Goal: Task Accomplishment & Management: Use online tool/utility

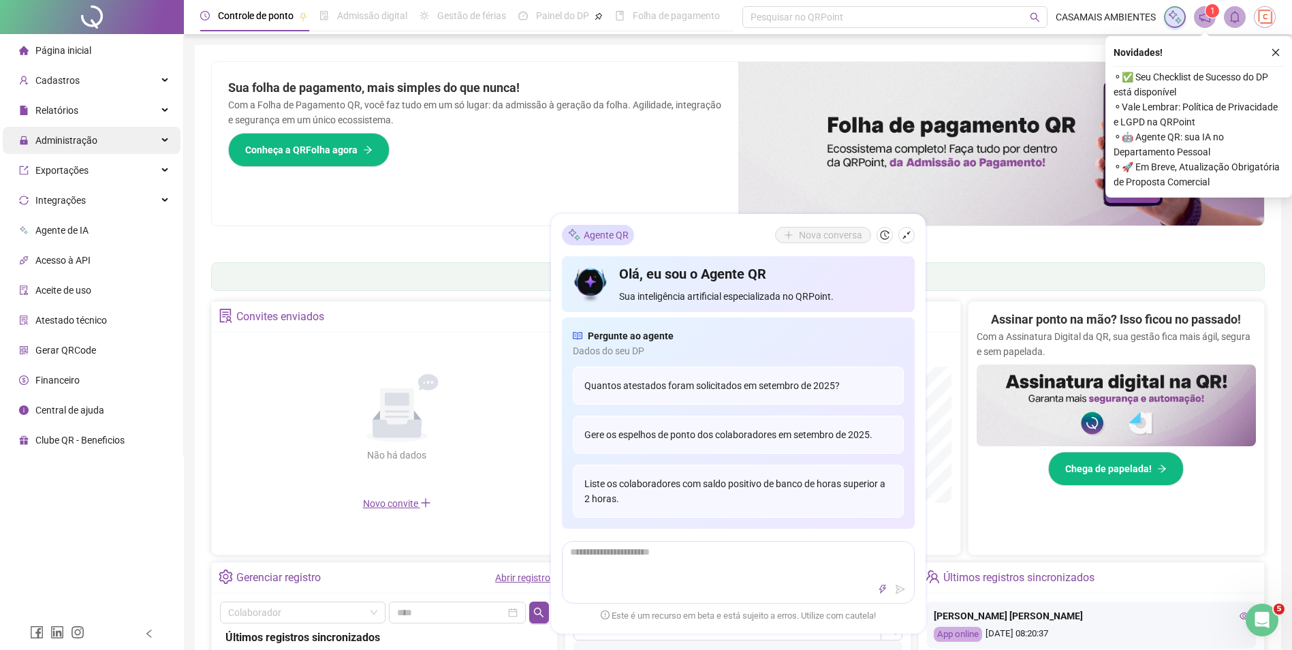
click at [110, 142] on div "Administração" at bounding box center [92, 140] width 178 height 27
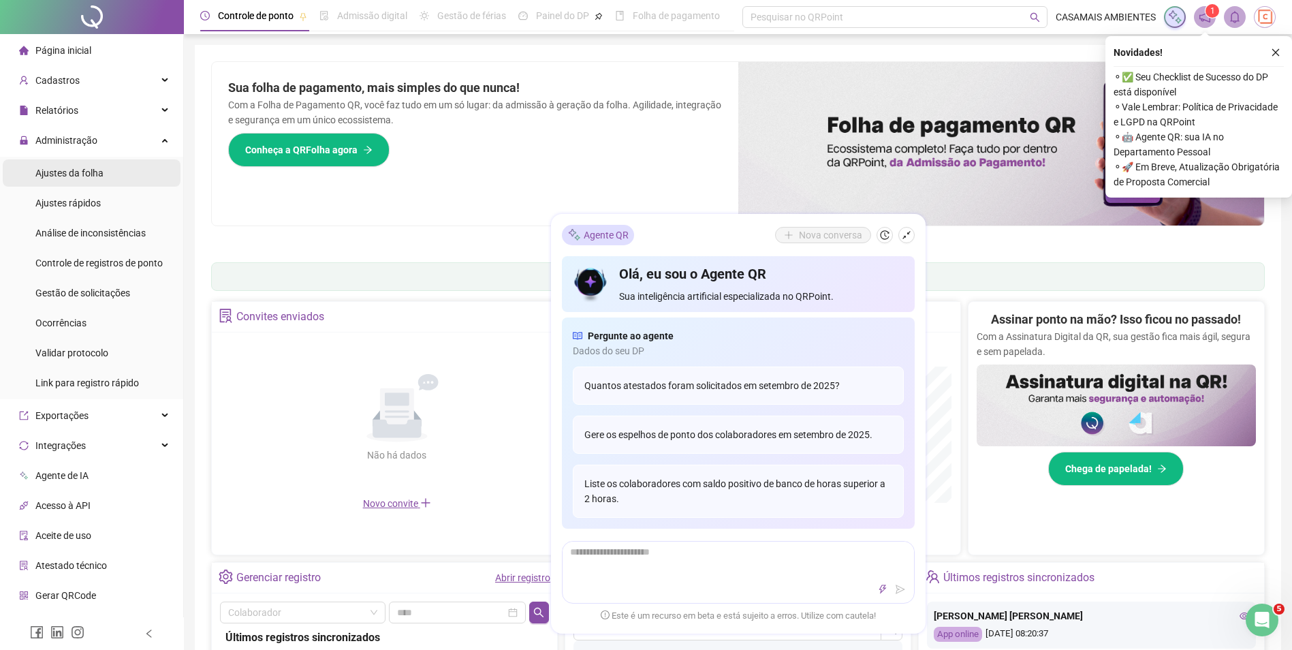
click at [91, 171] on span "Ajustes da folha" at bounding box center [69, 172] width 68 height 11
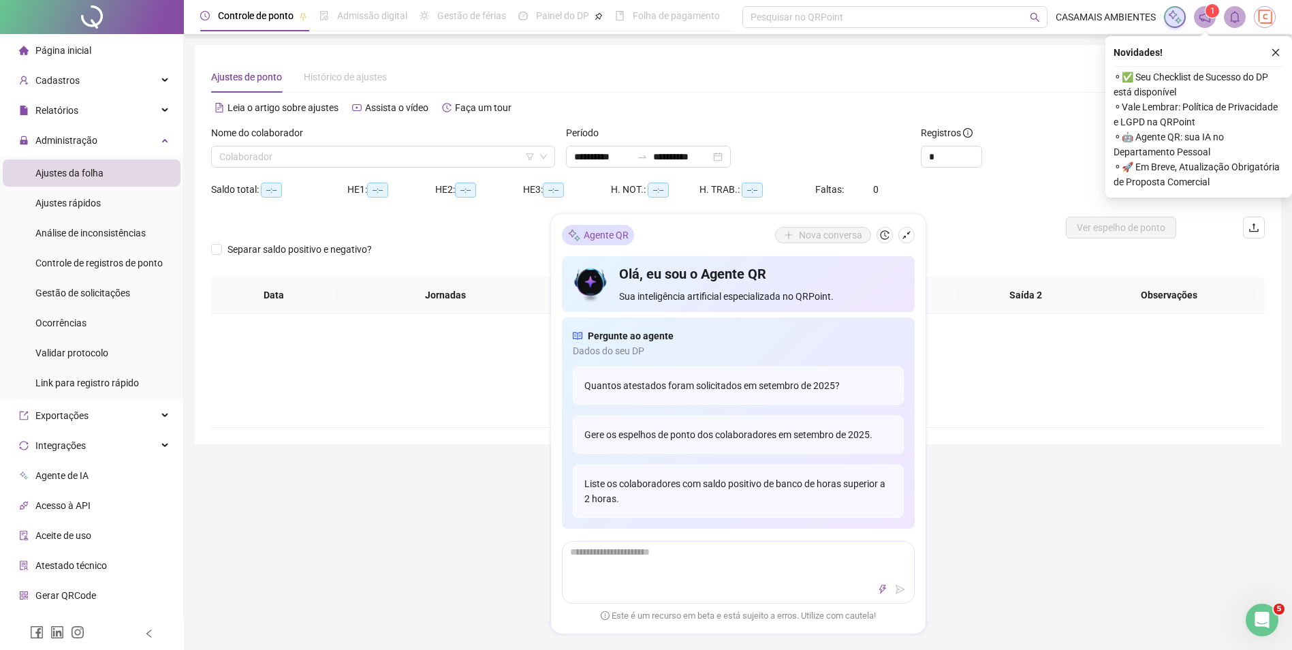
type input "**********"
click at [304, 160] on input "search" at bounding box center [376, 156] width 315 height 20
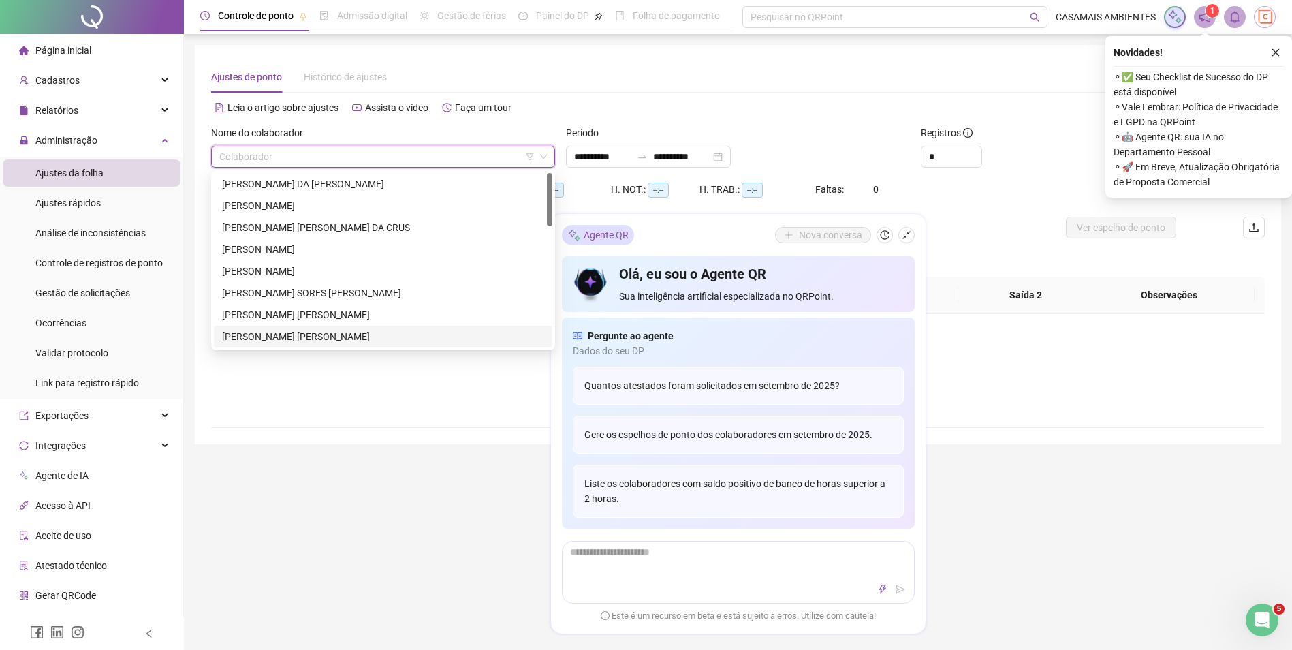
scroll to position [136, 0]
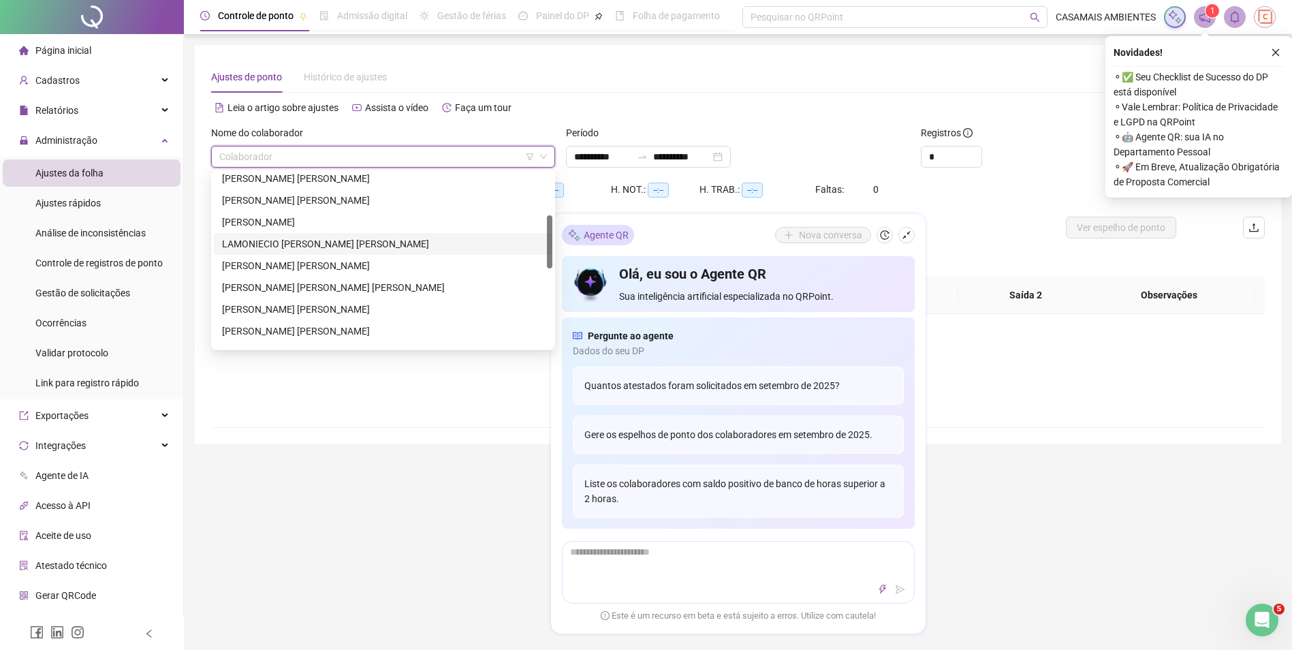
click at [306, 246] on div "LAMONIECIO [PERSON_NAME] [PERSON_NAME]" at bounding box center [383, 243] width 322 height 15
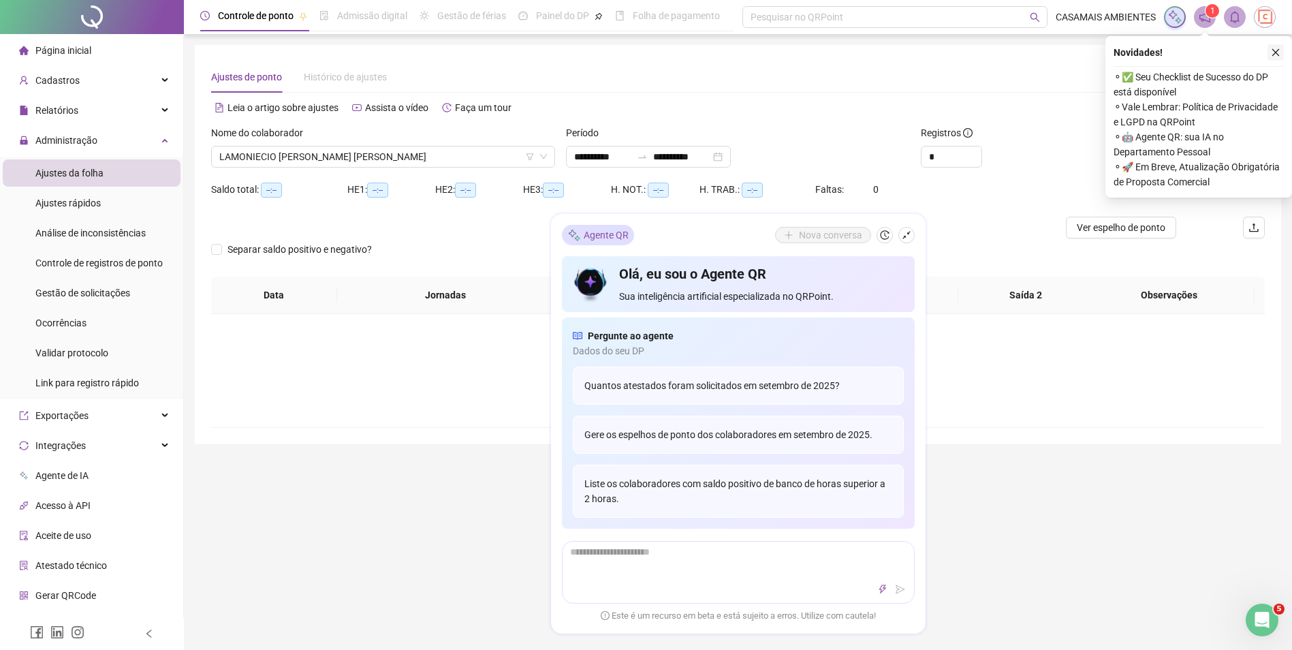
click at [1270, 59] on button "button" at bounding box center [1275, 52] width 16 height 16
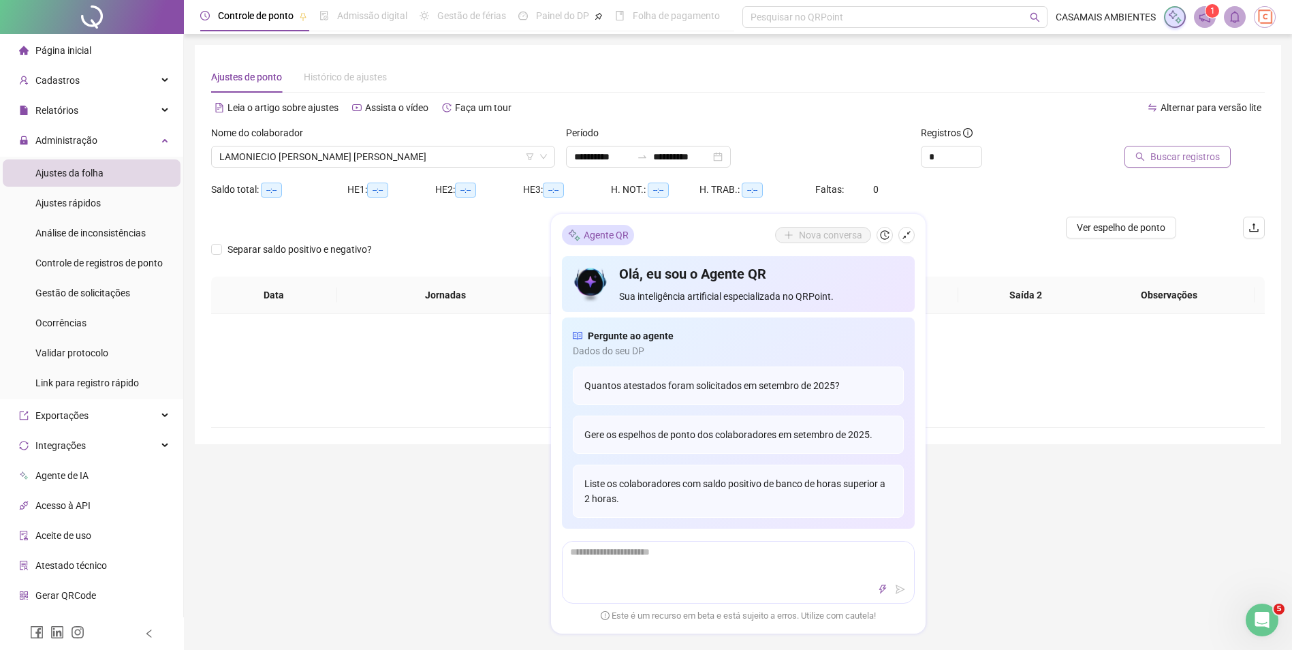
click at [1196, 153] on span "Buscar registros" at bounding box center [1184, 156] width 69 height 15
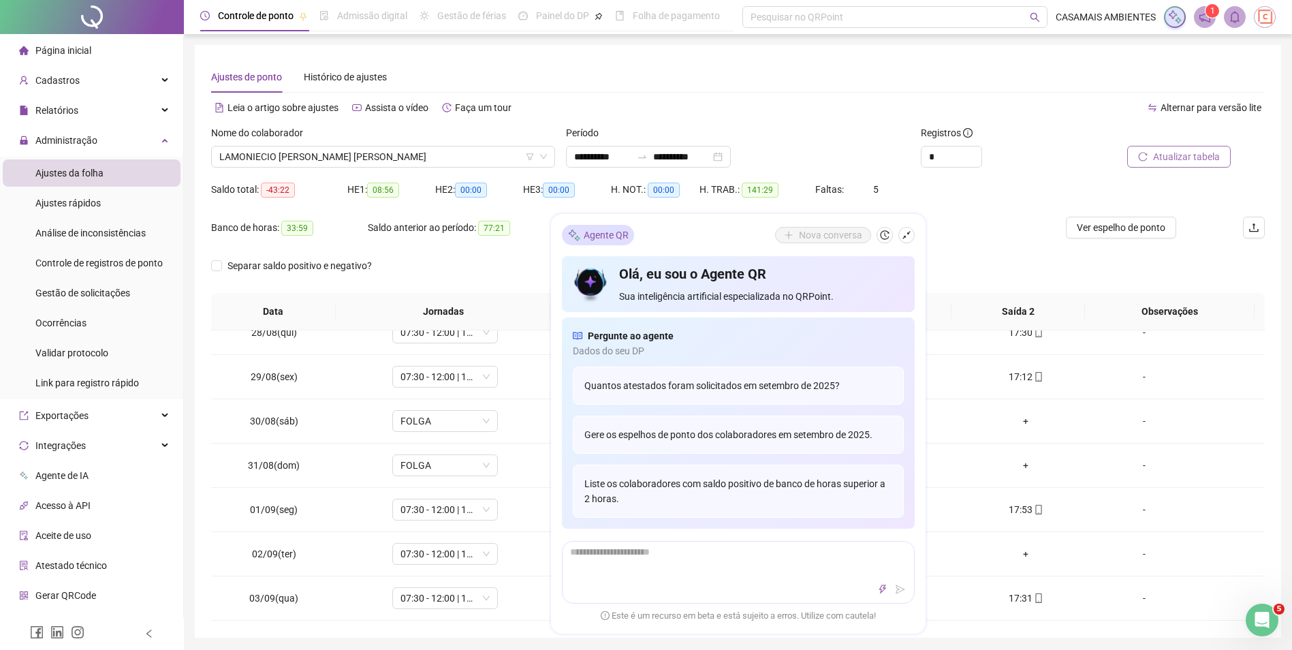
scroll to position [340, 0]
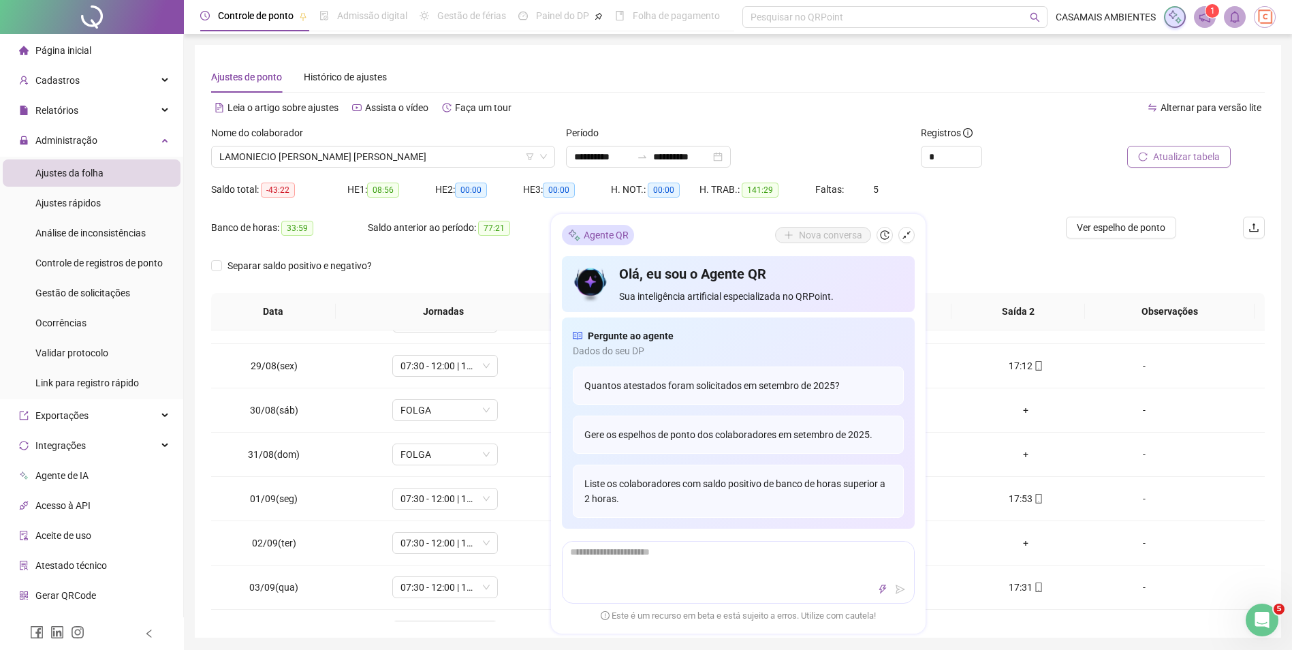
click at [972, 251] on div "Banco de horas: 33:59 Saldo anterior ao período: 77:21 Lançamentos: 00:00 Quita…" at bounding box center [606, 236] width 790 height 38
click at [901, 236] on button "button" at bounding box center [906, 235] width 16 height 16
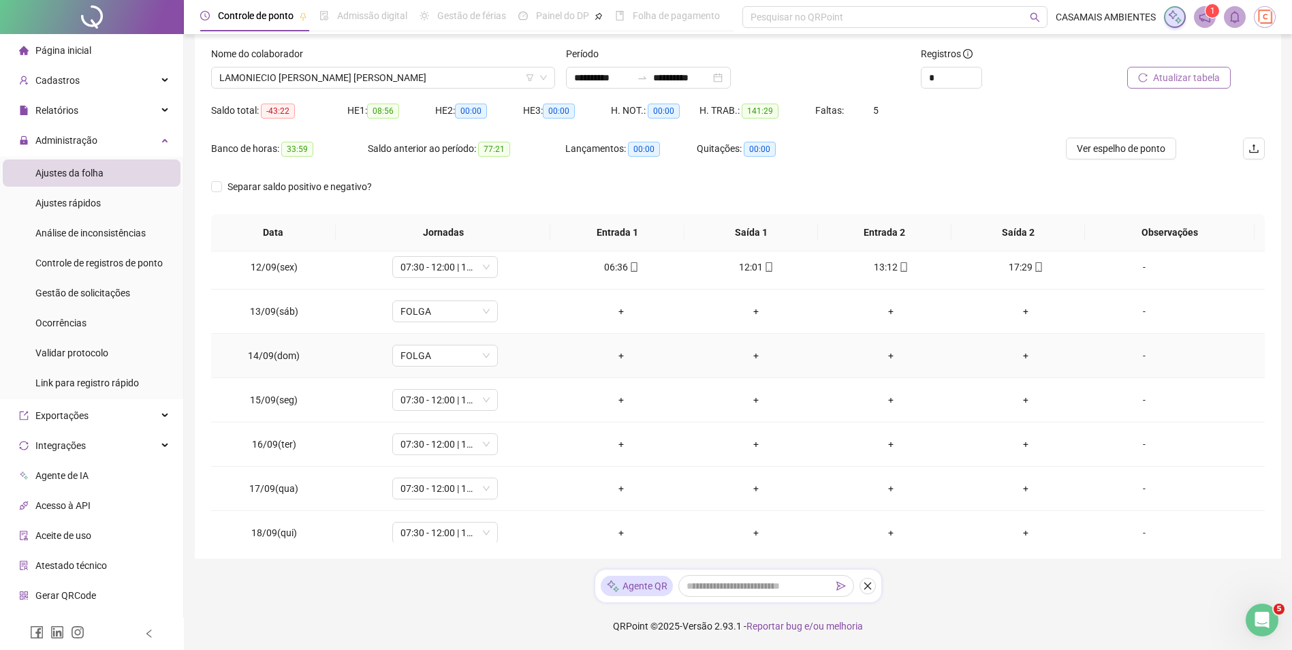
scroll to position [993, 0]
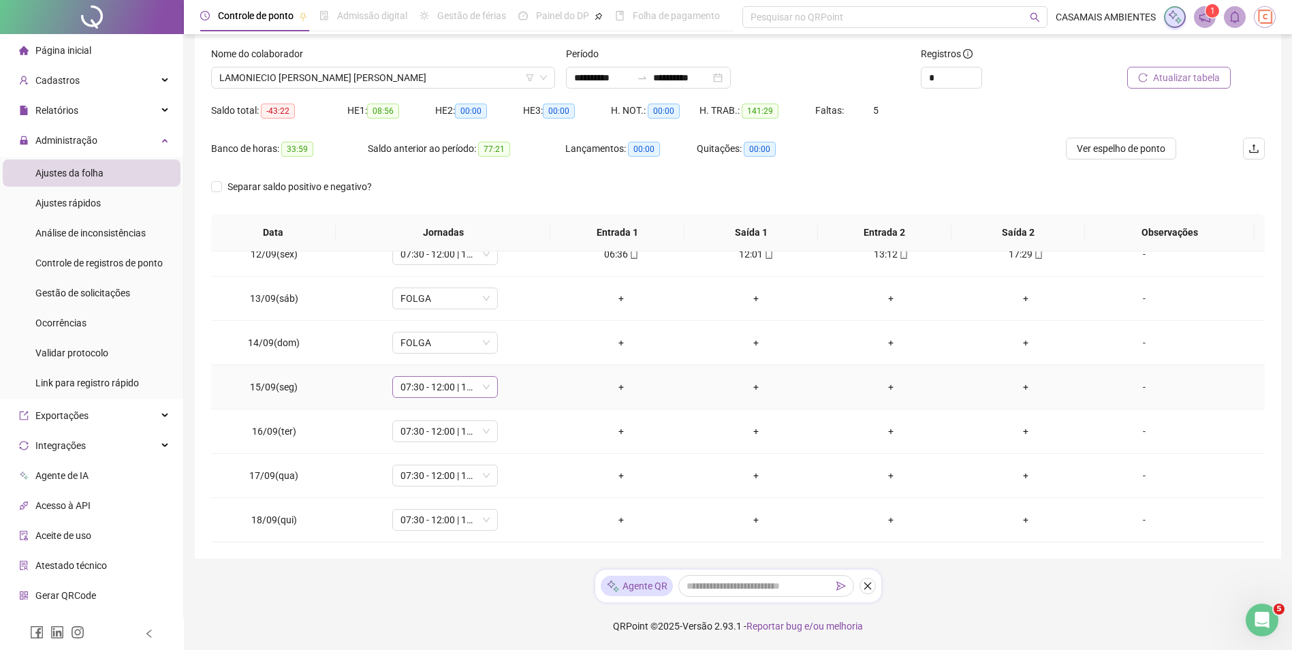
click at [470, 390] on span "07:30 - 12:00 | 13:12 - 17:30" at bounding box center [444, 386] width 89 height 20
click at [439, 466] on div "Dispensa" at bounding box center [503, 462] width 188 height 15
click at [507, 351] on span "Sim" at bounding box center [508, 351] width 16 height 15
click at [467, 432] on span "07:30 - 12:00 | 13:12 - 17:30" at bounding box center [444, 431] width 89 height 20
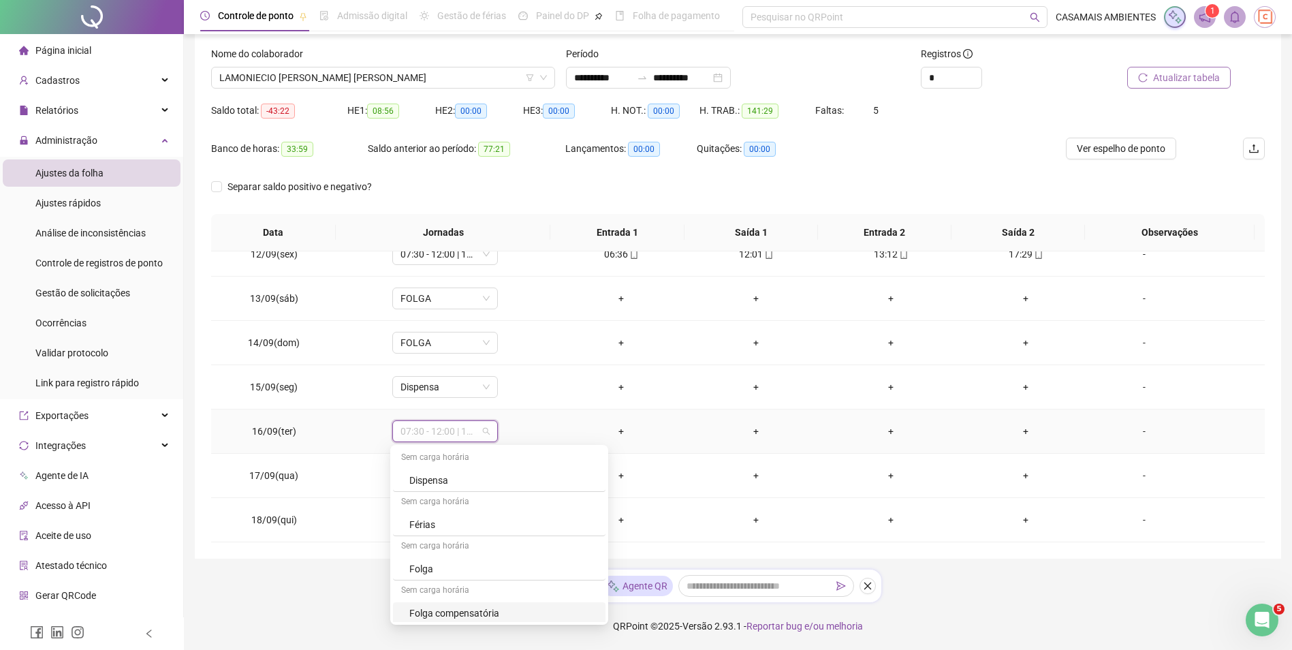
scroll to position [687, 0]
click at [435, 502] on div "Dispensa" at bounding box center [503, 501] width 188 height 15
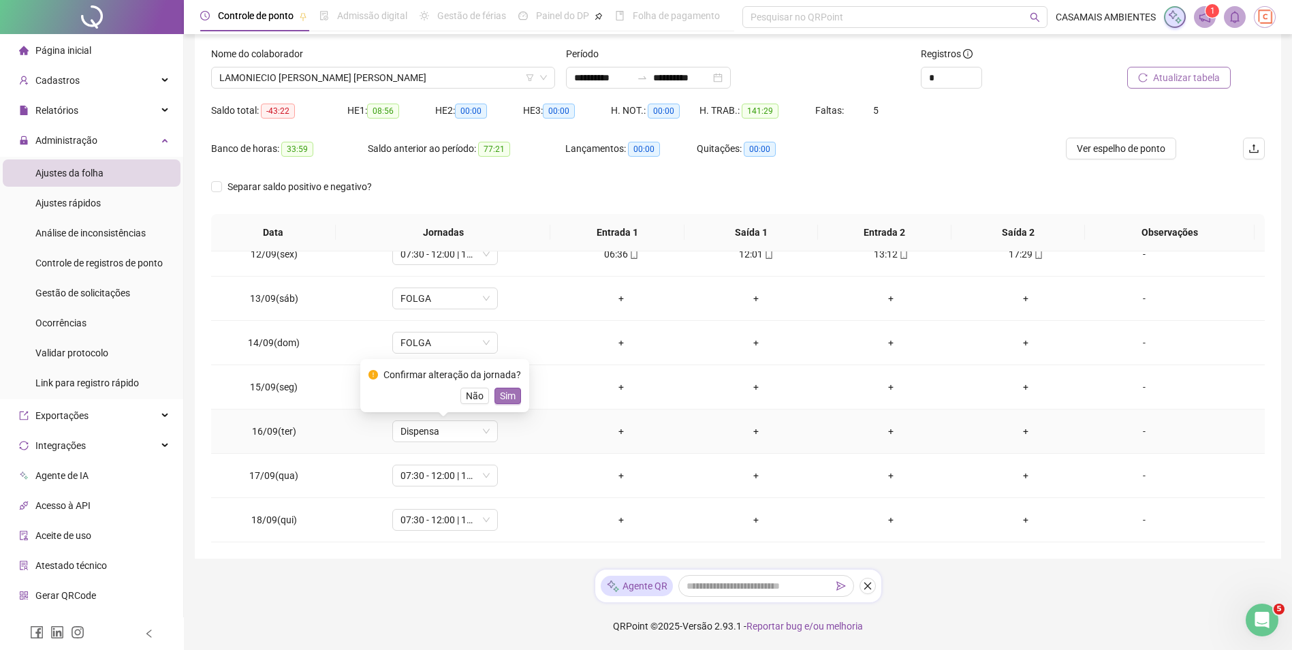
click at [508, 401] on span "Sim" at bounding box center [508, 395] width 16 height 15
click at [452, 475] on span "07:30 - 12:00 | 13:12 - 17:30" at bounding box center [444, 475] width 89 height 20
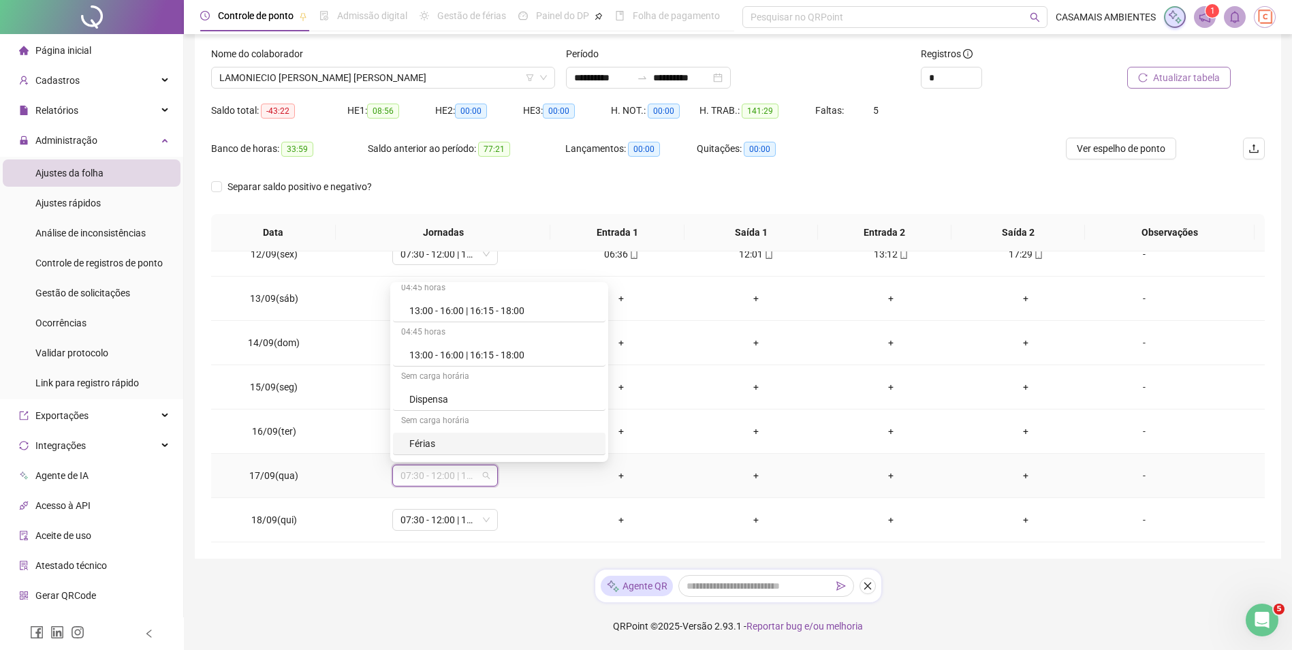
scroll to position [619, 0]
click at [440, 407] on div "Dispensa" at bounding box center [503, 406] width 188 height 15
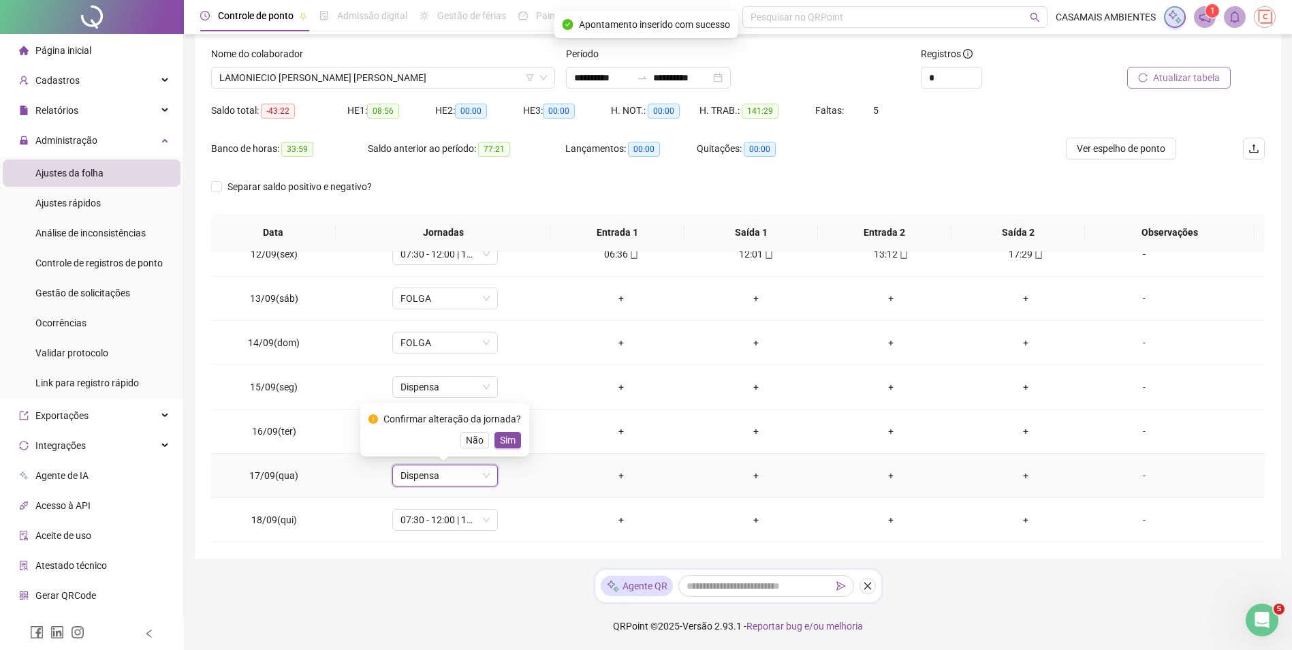
click at [505, 442] on span "Sim" at bounding box center [508, 439] width 16 height 15
click at [455, 521] on span "07:30 - 12:00 | 13:12 - 17:30" at bounding box center [444, 519] width 89 height 20
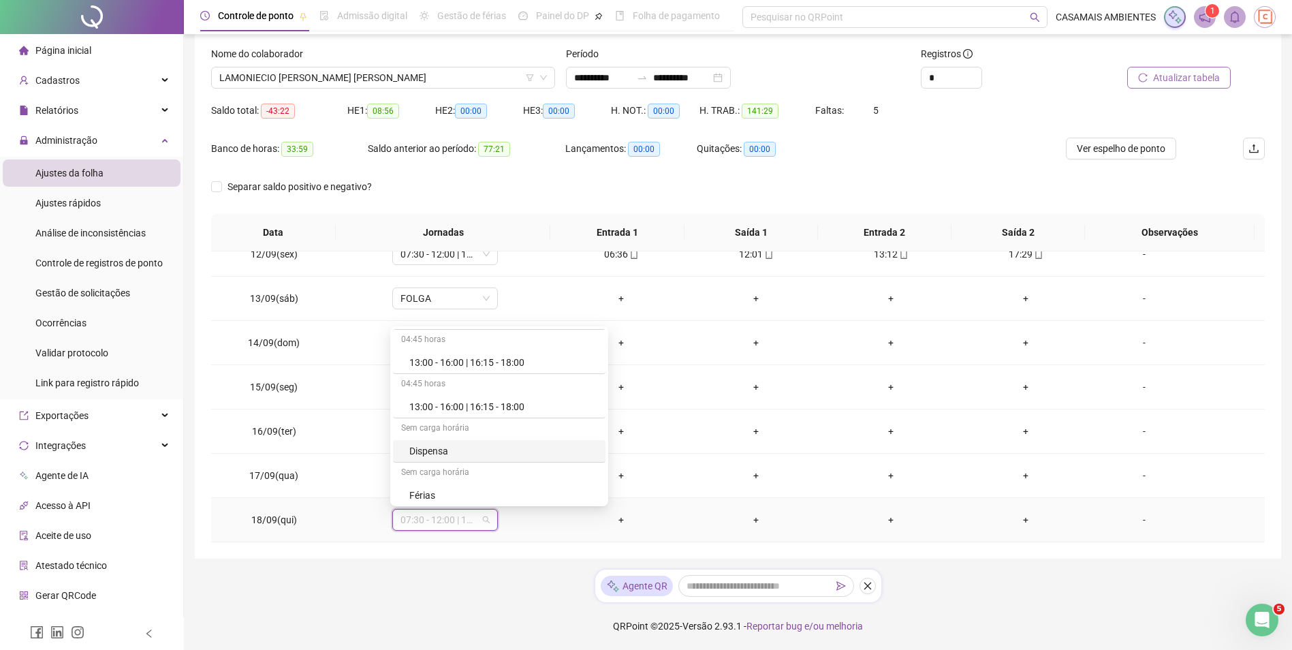
click at [429, 452] on div "Dispensa" at bounding box center [503, 450] width 188 height 15
click at [507, 485] on span "Sim" at bounding box center [508, 484] width 16 height 15
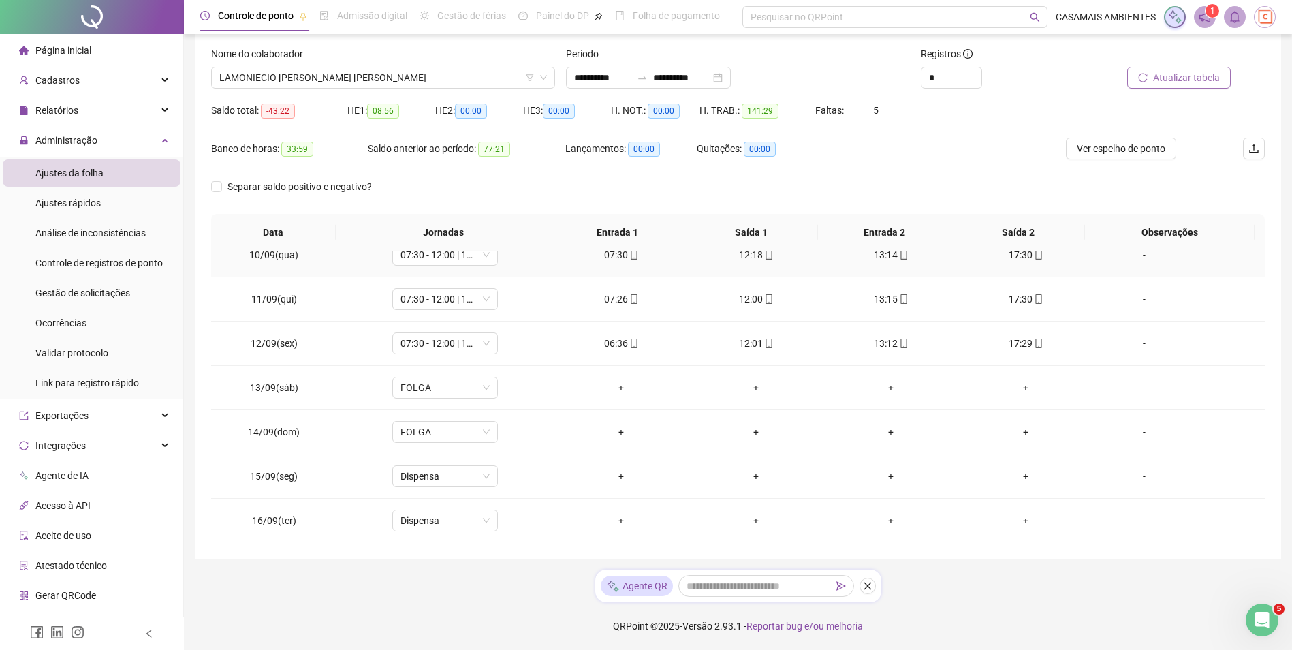
scroll to position [856, 0]
click at [731, 78] on div "**********" at bounding box center [648, 78] width 165 height 22
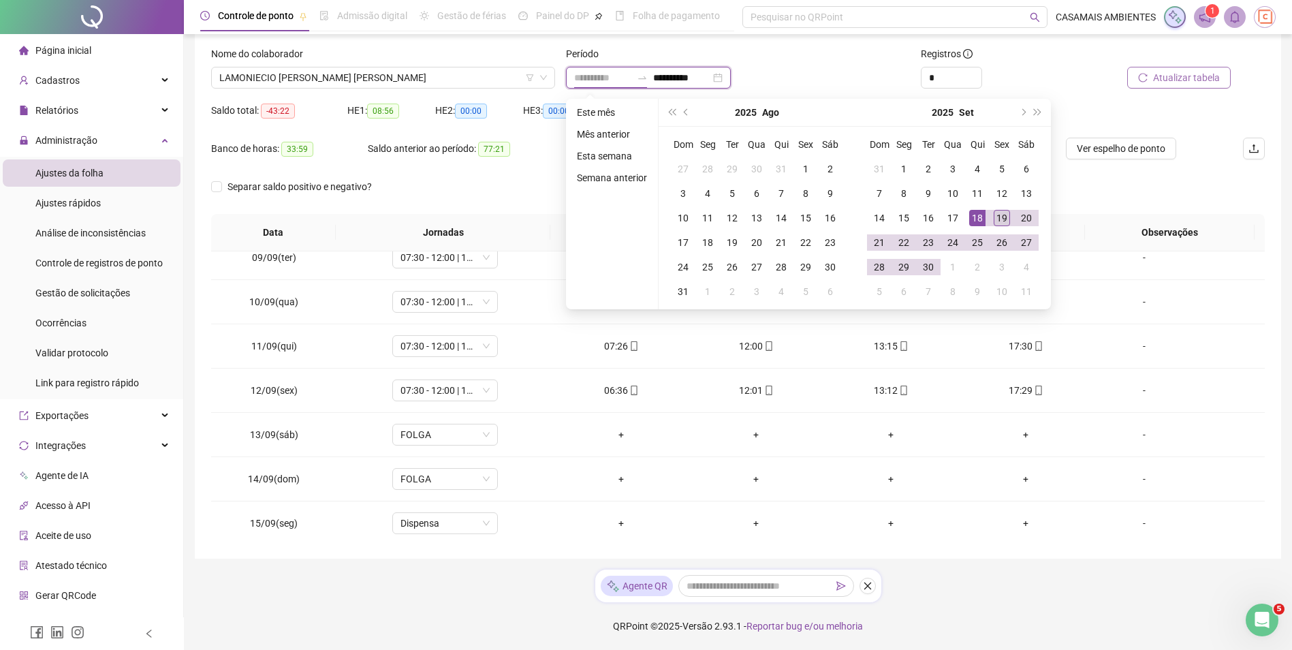
type input "**********"
click at [997, 220] on div "19" at bounding box center [1001, 218] width 16 height 16
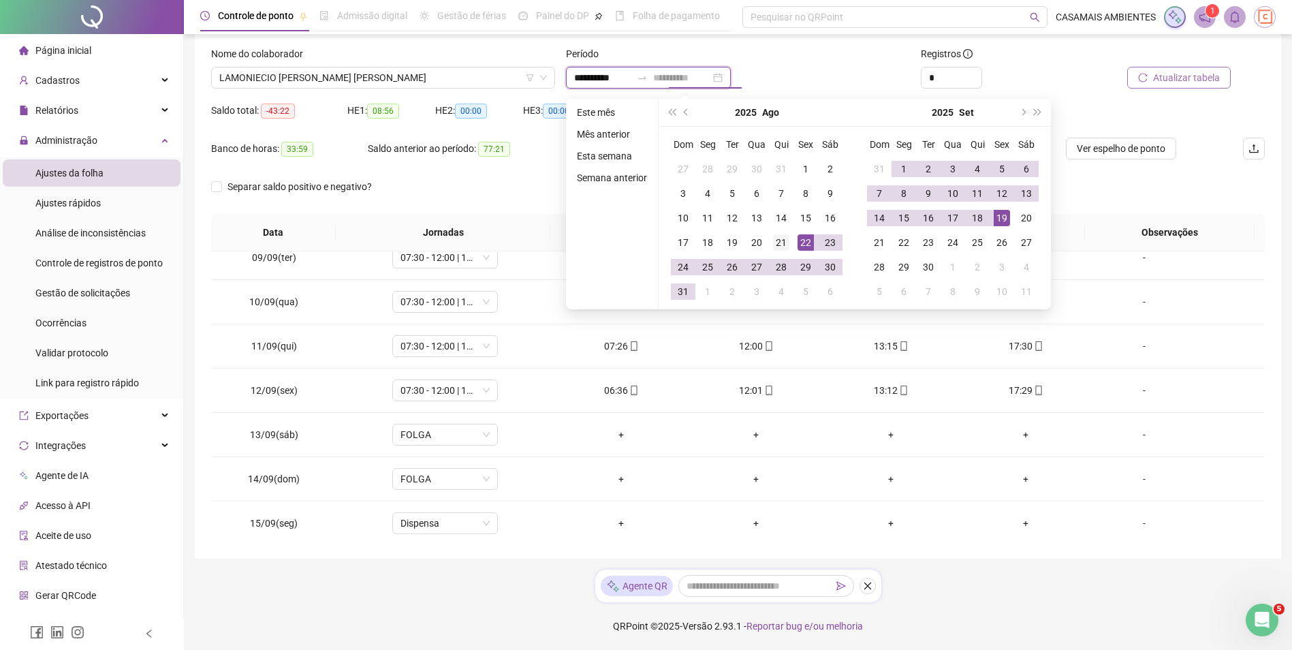
type input "**********"
click at [782, 240] on div "21" at bounding box center [781, 242] width 16 height 16
type input "**********"
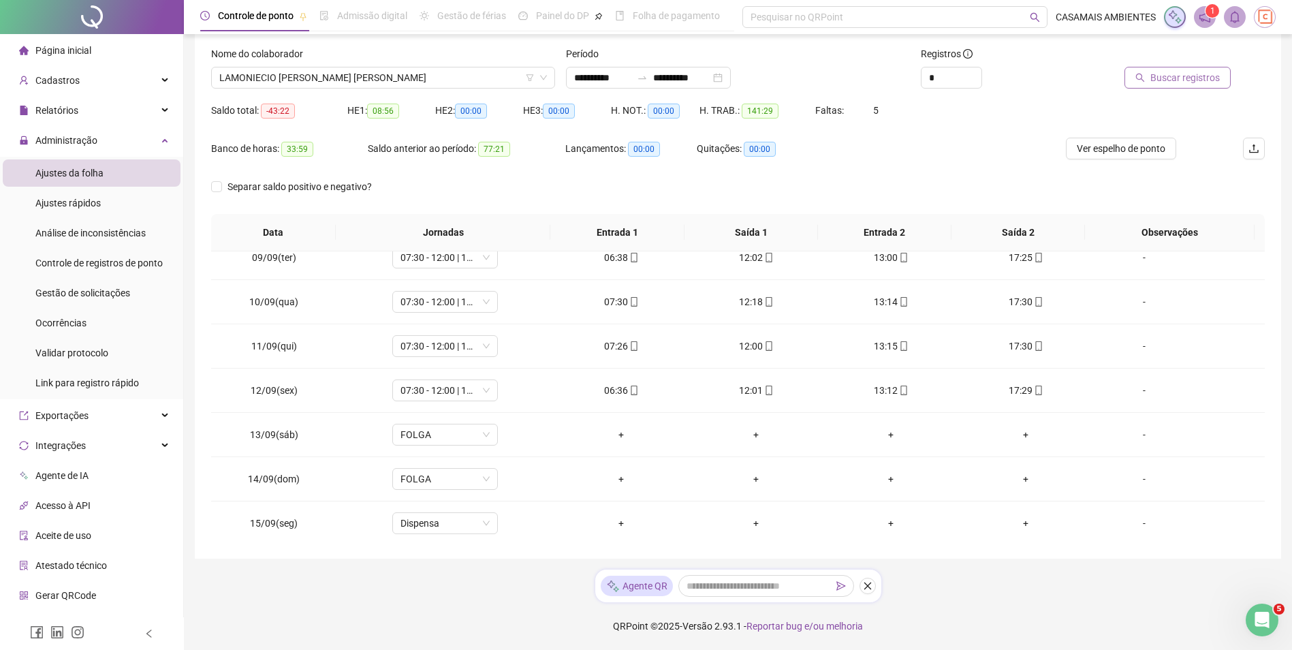
click at [1166, 74] on span "Buscar registros" at bounding box center [1184, 77] width 69 height 15
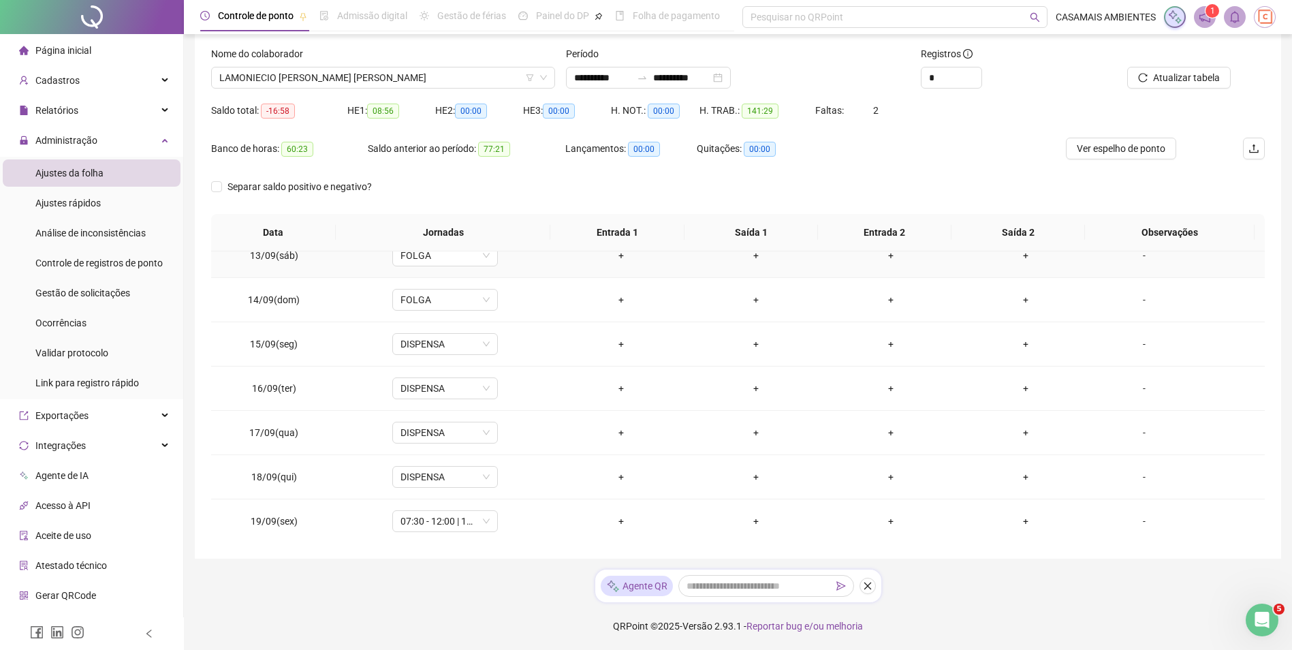
scroll to position [1037, 0]
click at [437, 522] on span "07:30 - 12:00 | 13:12 - 17:30" at bounding box center [444, 519] width 89 height 20
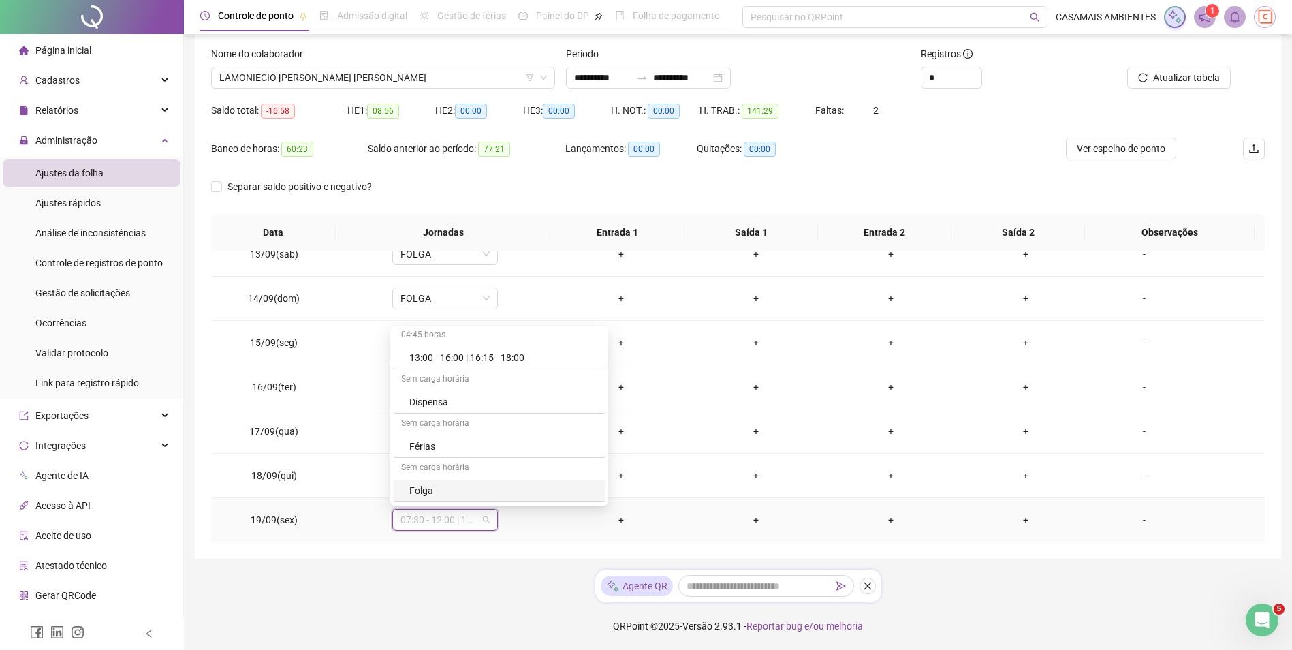
scroll to position [619, 0]
click at [432, 451] on div "Dispensa" at bounding box center [503, 450] width 188 height 15
drag, startPoint x: 500, startPoint y: 485, endPoint x: 515, endPoint y: 479, distance: 15.8
click at [501, 485] on span "Sim" at bounding box center [508, 484] width 16 height 15
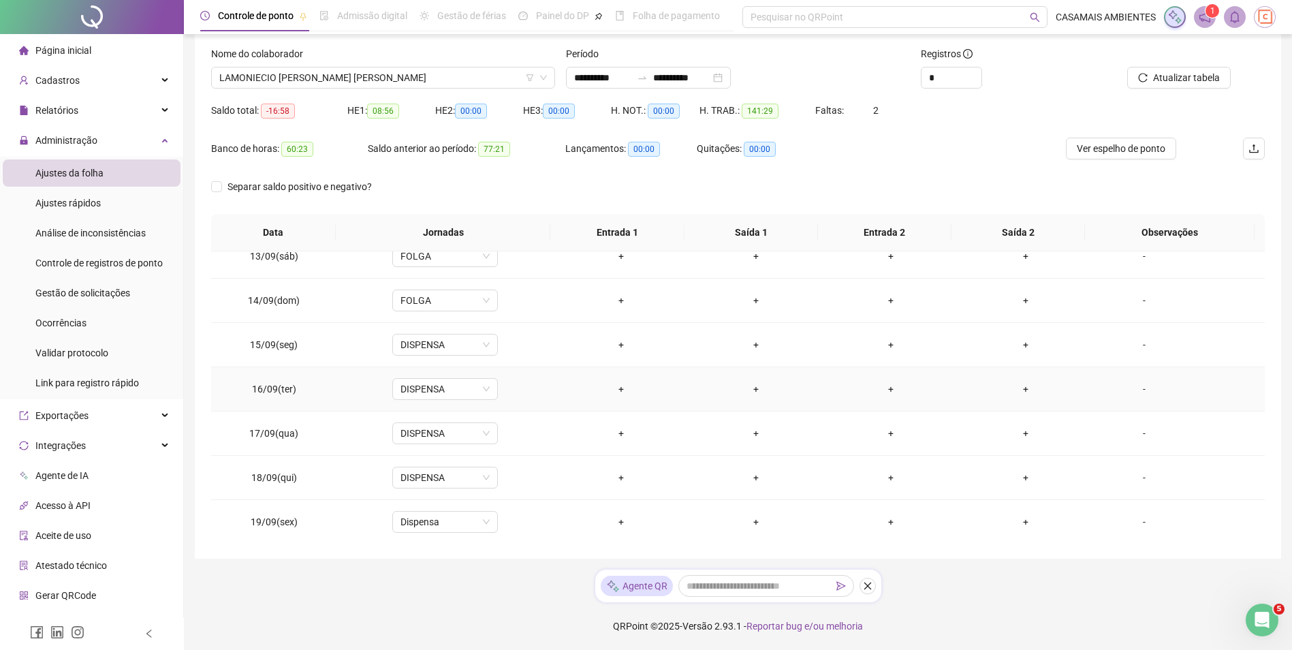
scroll to position [1037, 0]
click at [1130, 152] on span "Ver espelho de ponto" at bounding box center [1120, 148] width 89 height 15
drag, startPoint x: 91, startPoint y: 292, endPoint x: 167, endPoint y: 251, distance: 86.8
click at [92, 292] on span "Gestão de solicitações" at bounding box center [82, 292] width 95 height 11
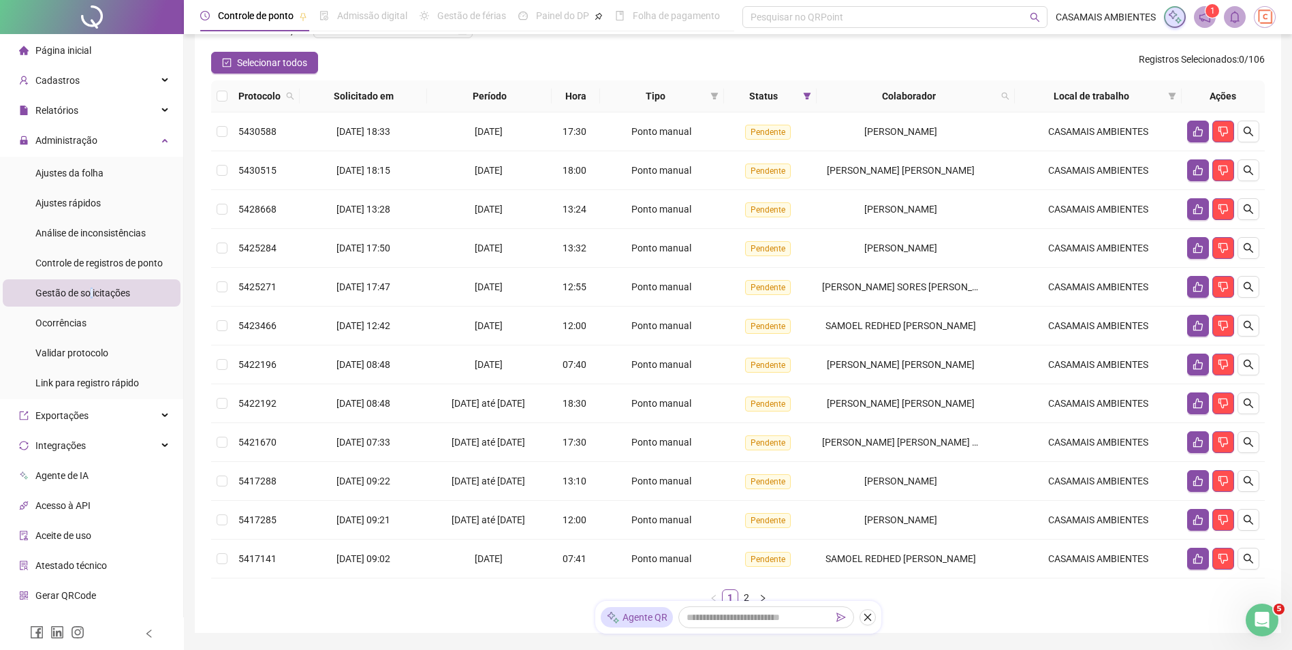
scroll to position [180, 0]
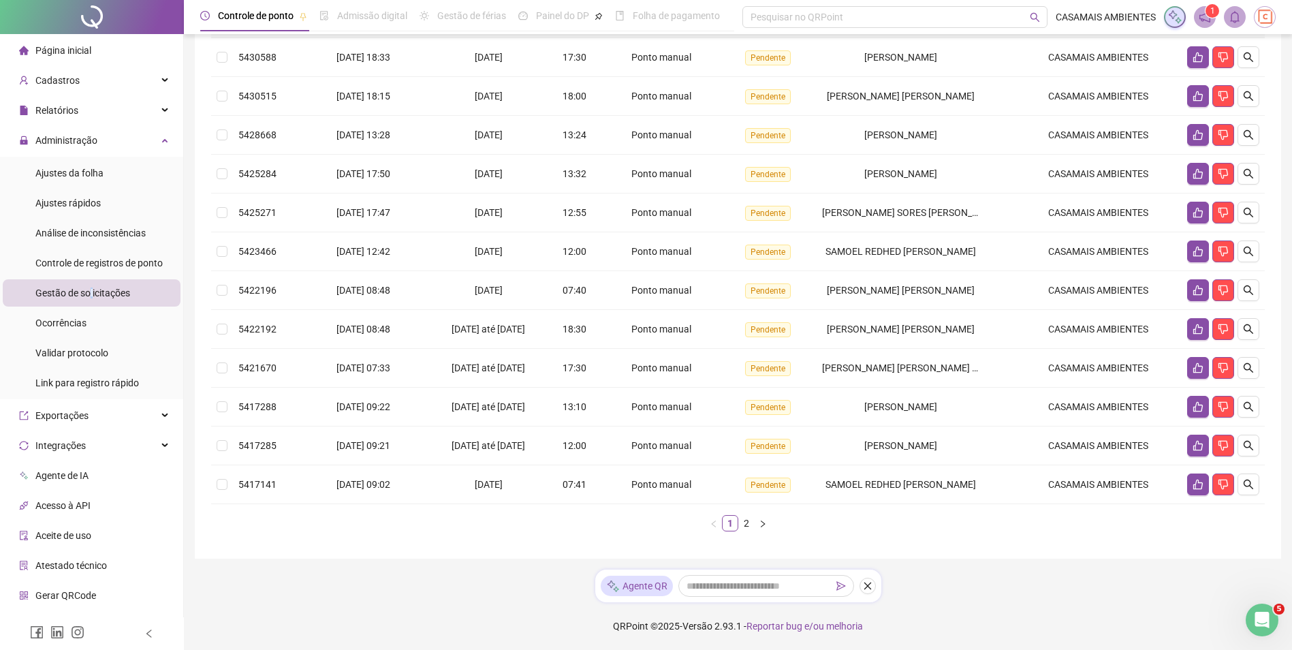
click at [743, 526] on link "2" at bounding box center [746, 522] width 15 height 15
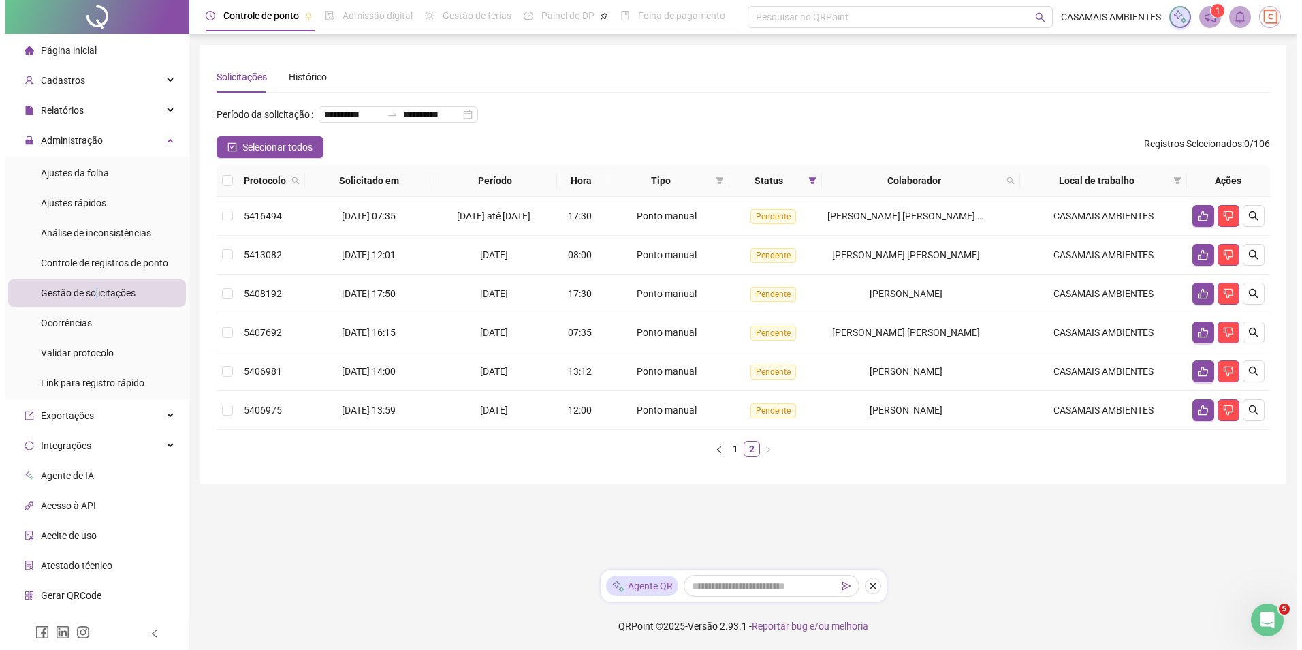
scroll to position [0, 0]
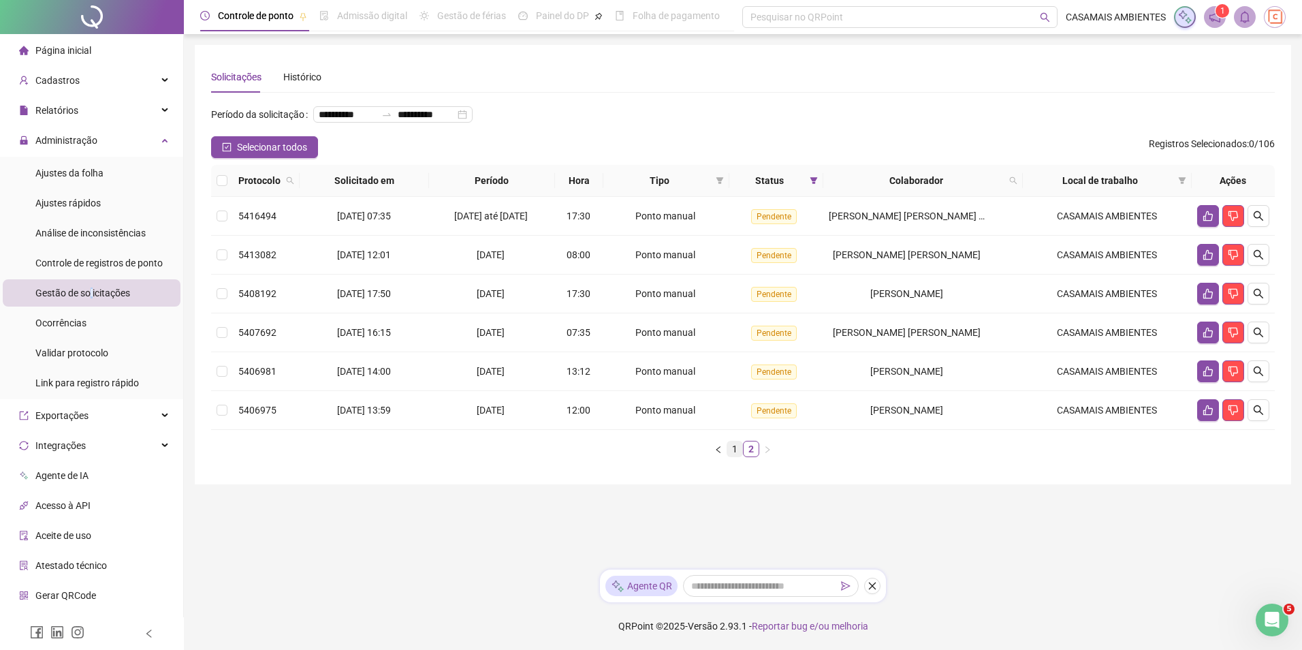
click at [733, 456] on link "1" at bounding box center [734, 448] width 15 height 15
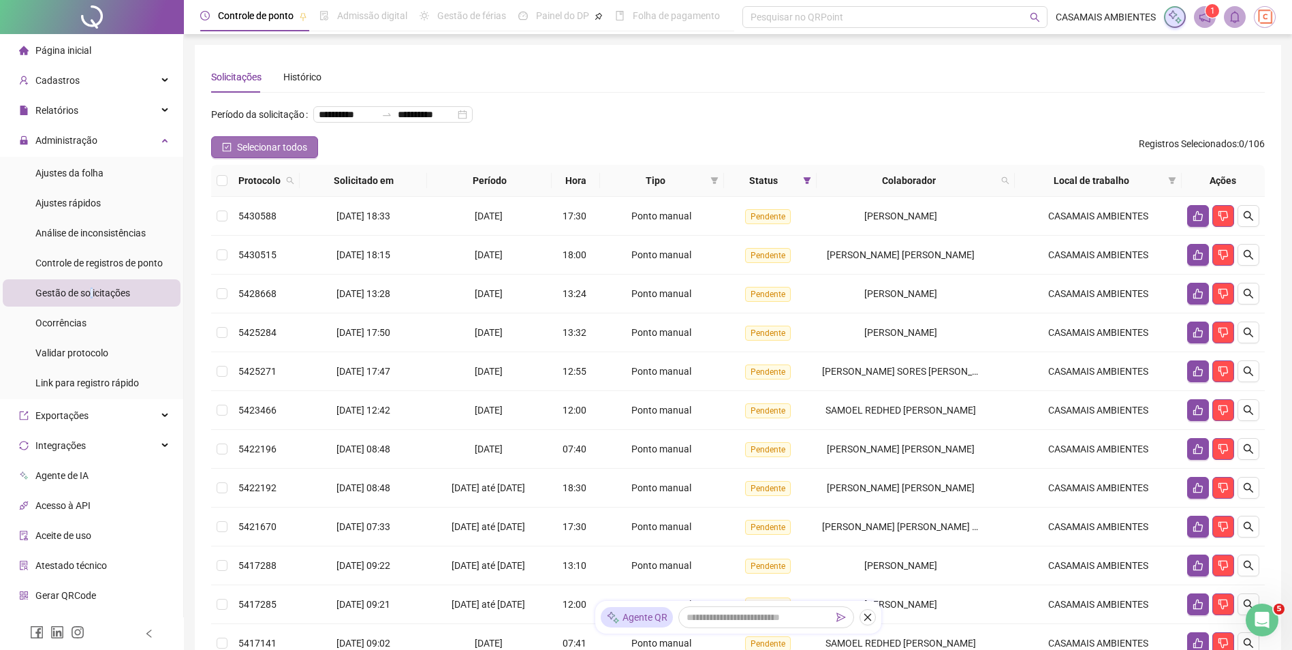
click at [224, 152] on icon "check-square" at bounding box center [227, 147] width 10 height 10
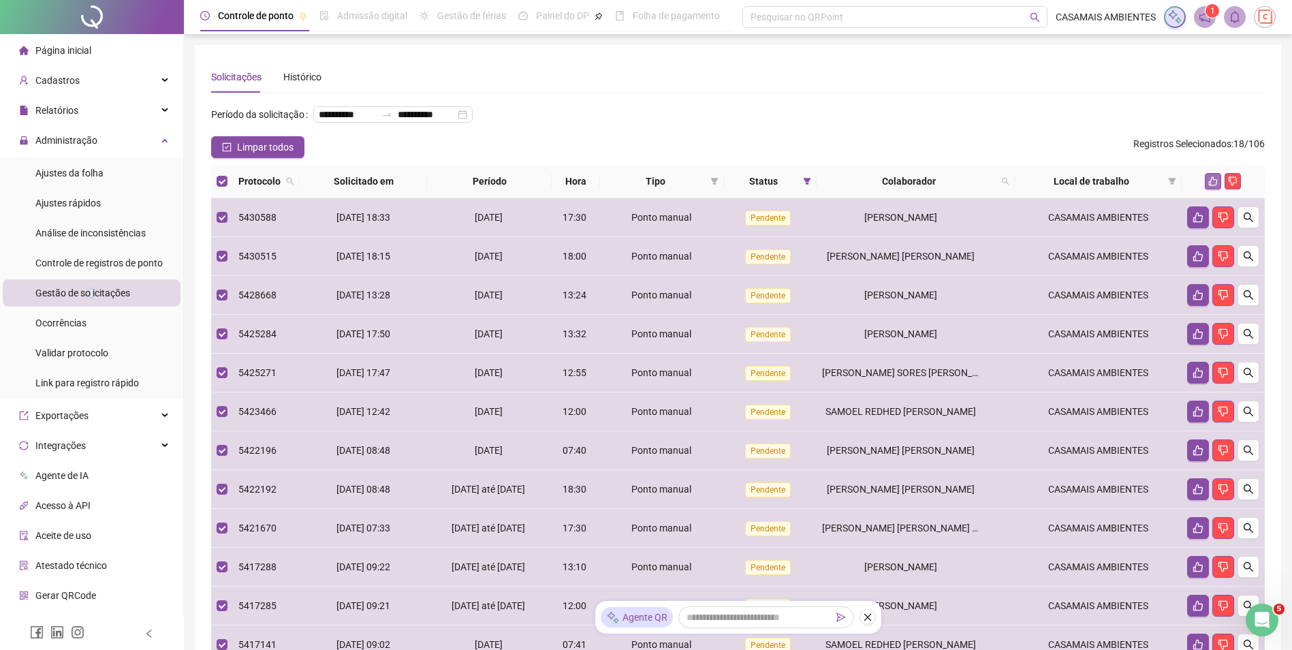
click at [1213, 186] on icon "like" at bounding box center [1213, 181] width 10 height 10
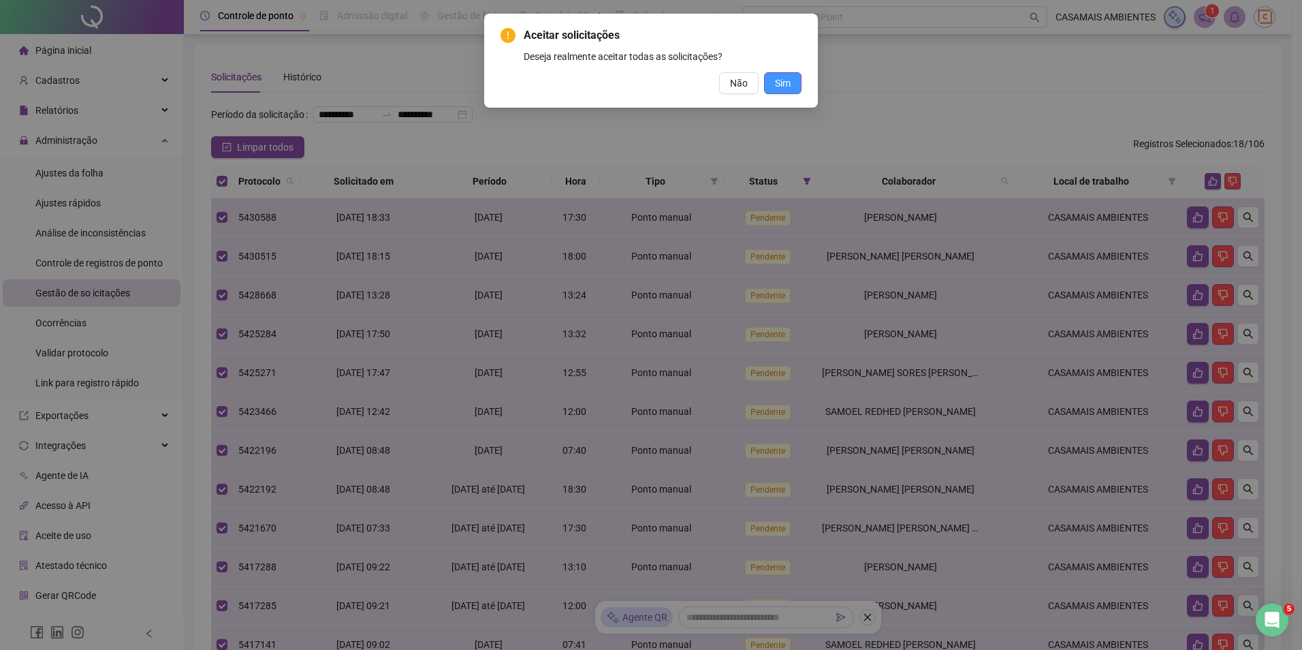
click at [775, 86] on span "Sim" at bounding box center [783, 83] width 16 height 15
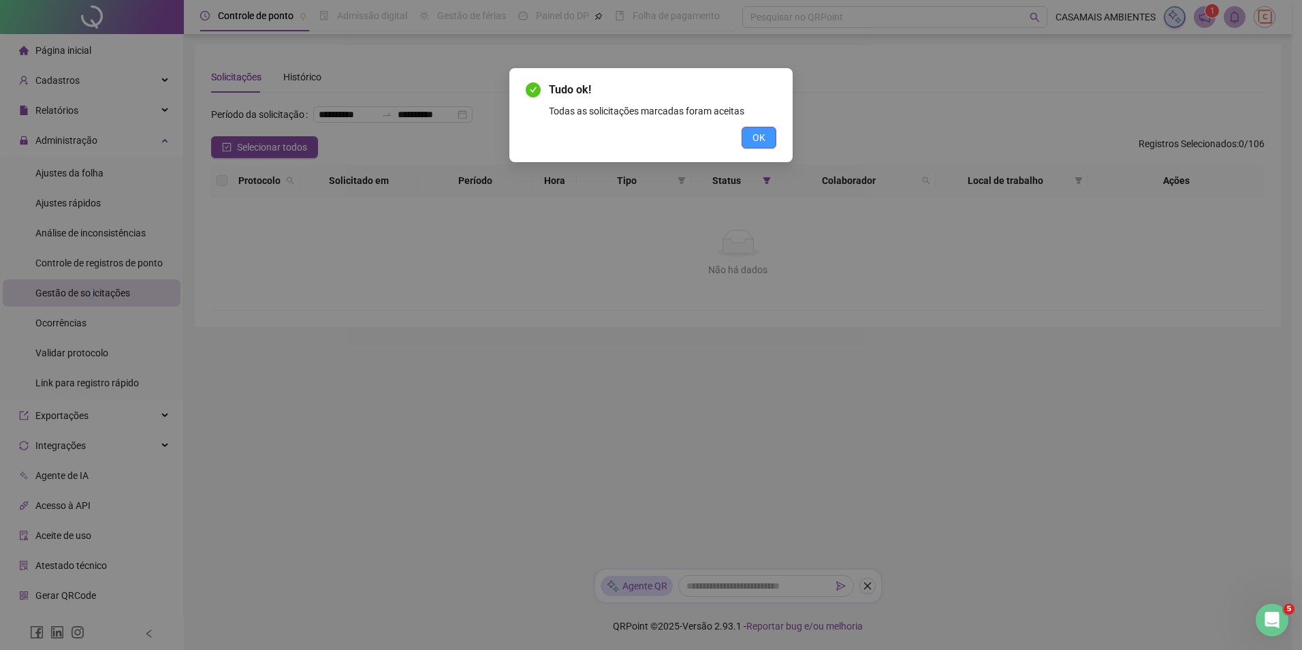
click at [768, 138] on button "OK" at bounding box center [758, 138] width 35 height 22
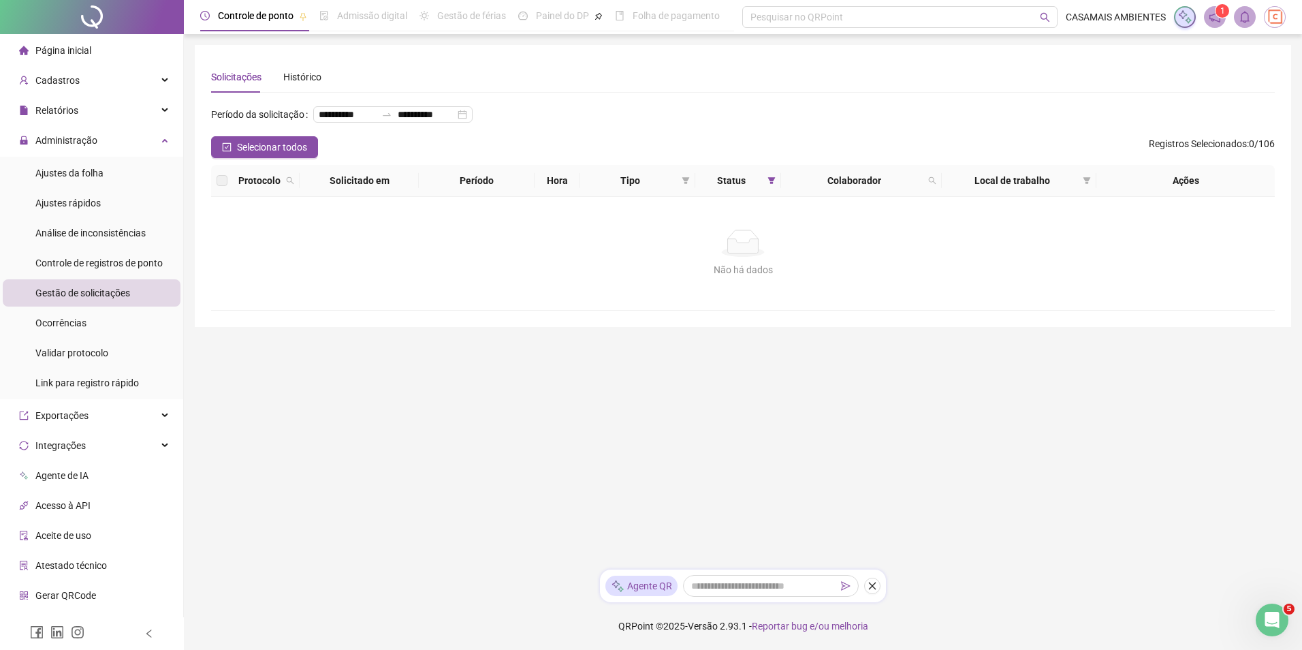
click at [84, 207] on span "Ajustes rápidos" at bounding box center [67, 202] width 65 height 11
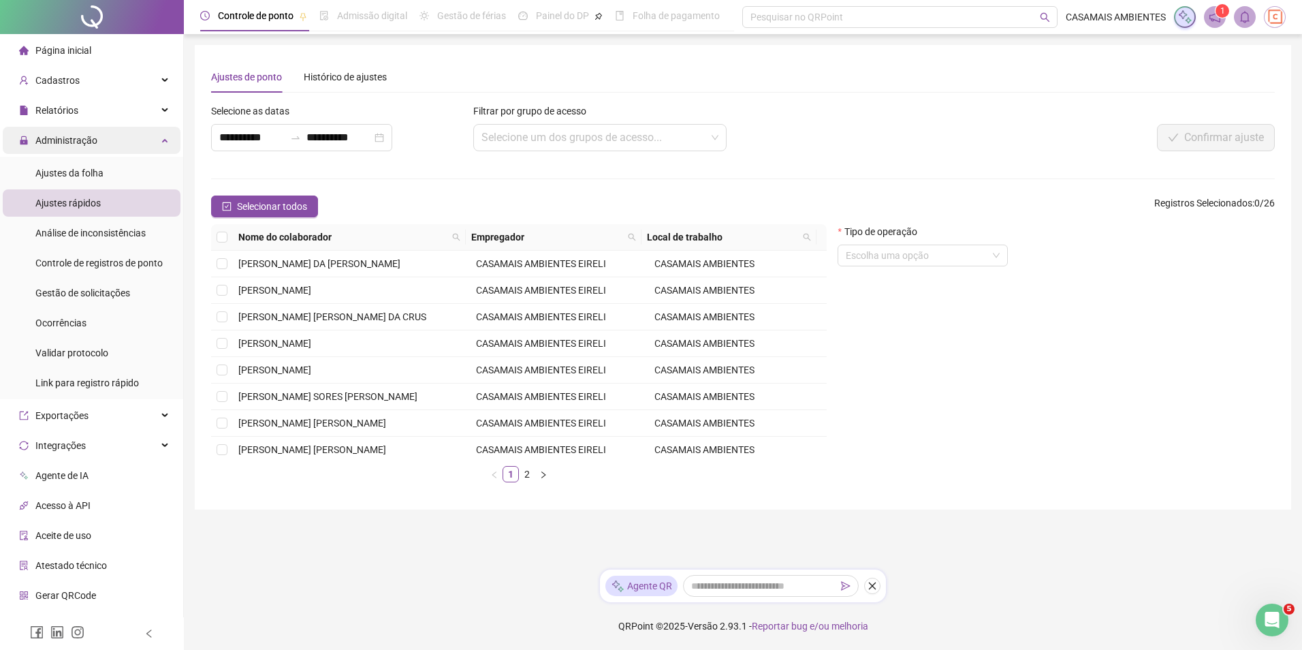
click at [80, 145] on span "Administração" at bounding box center [66, 140] width 62 height 11
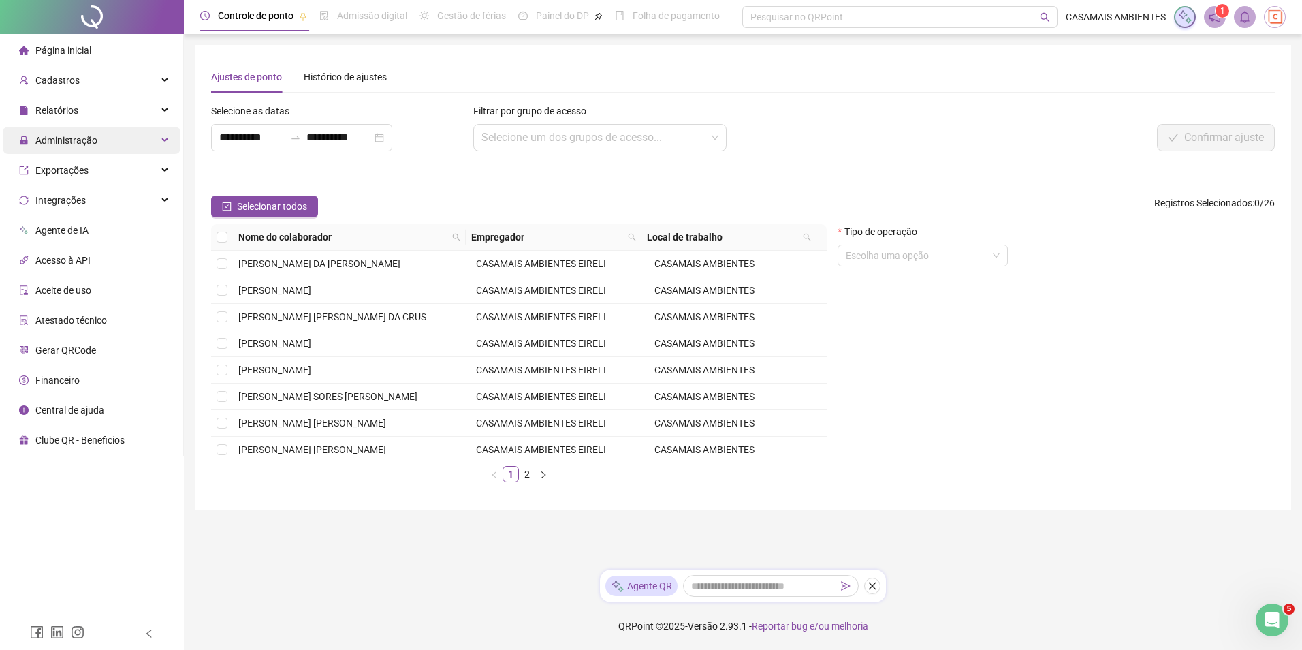
click at [80, 145] on span "Administração" at bounding box center [66, 140] width 62 height 11
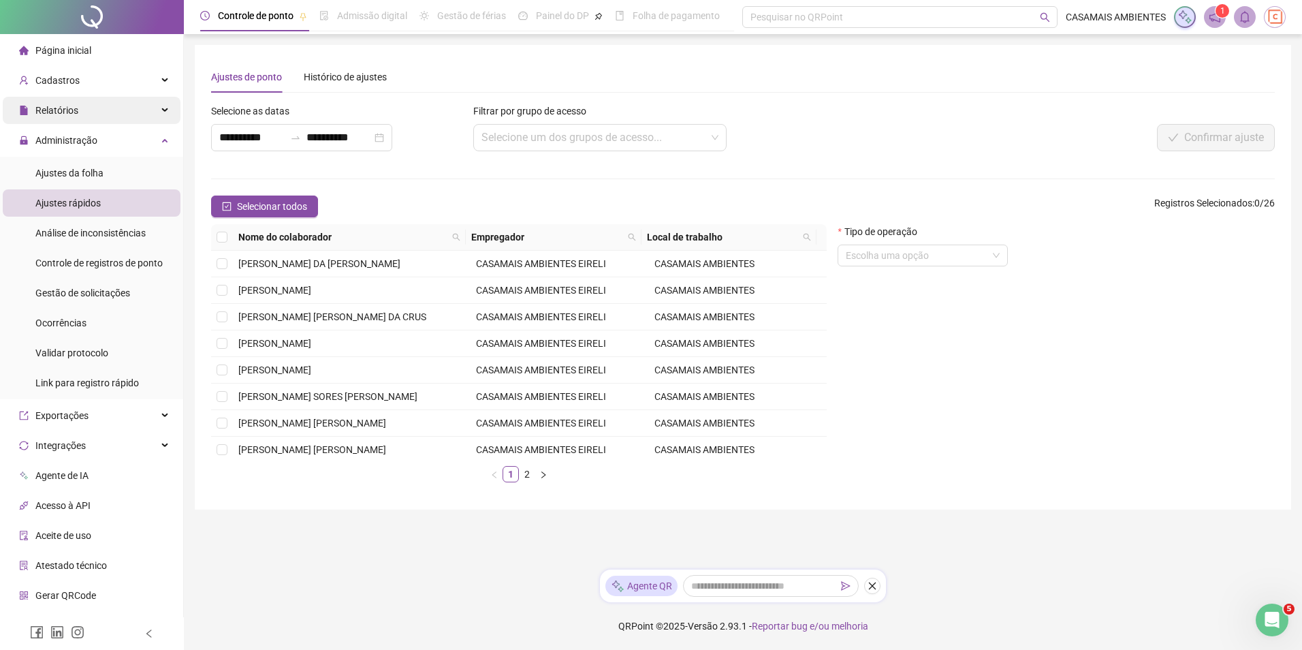
click at [90, 110] on div "Relatórios" at bounding box center [92, 110] width 178 height 27
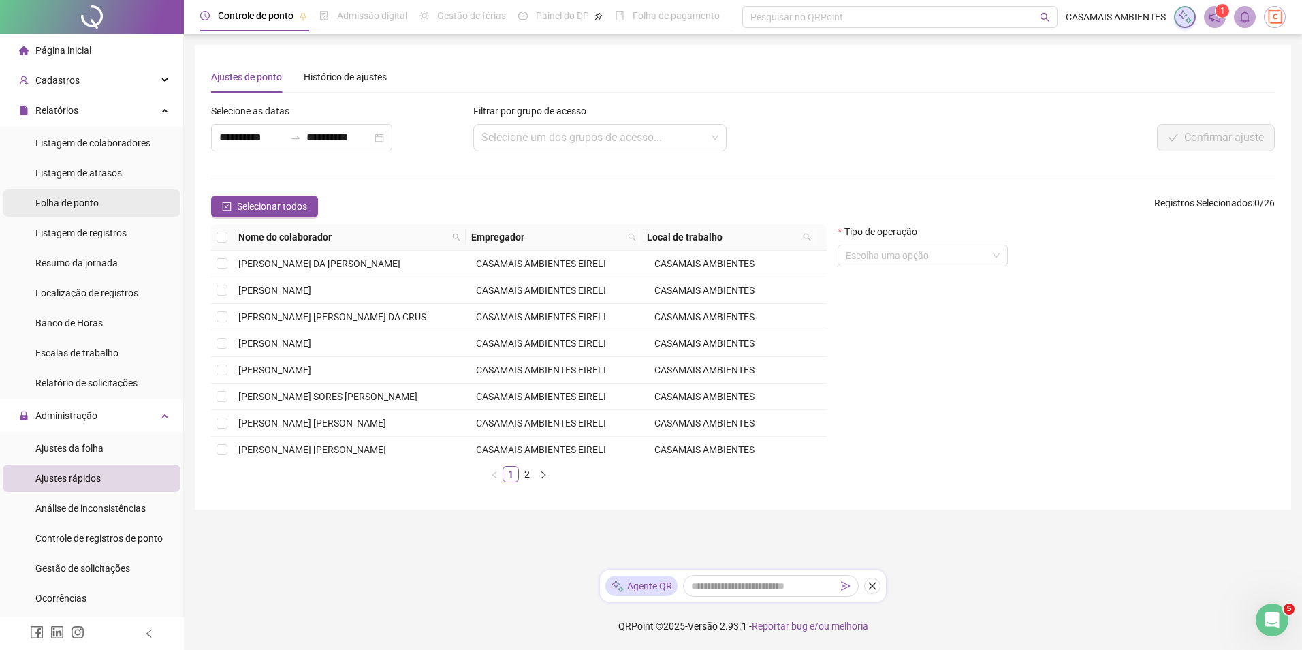
click at [69, 204] on span "Folha de ponto" at bounding box center [66, 202] width 63 height 11
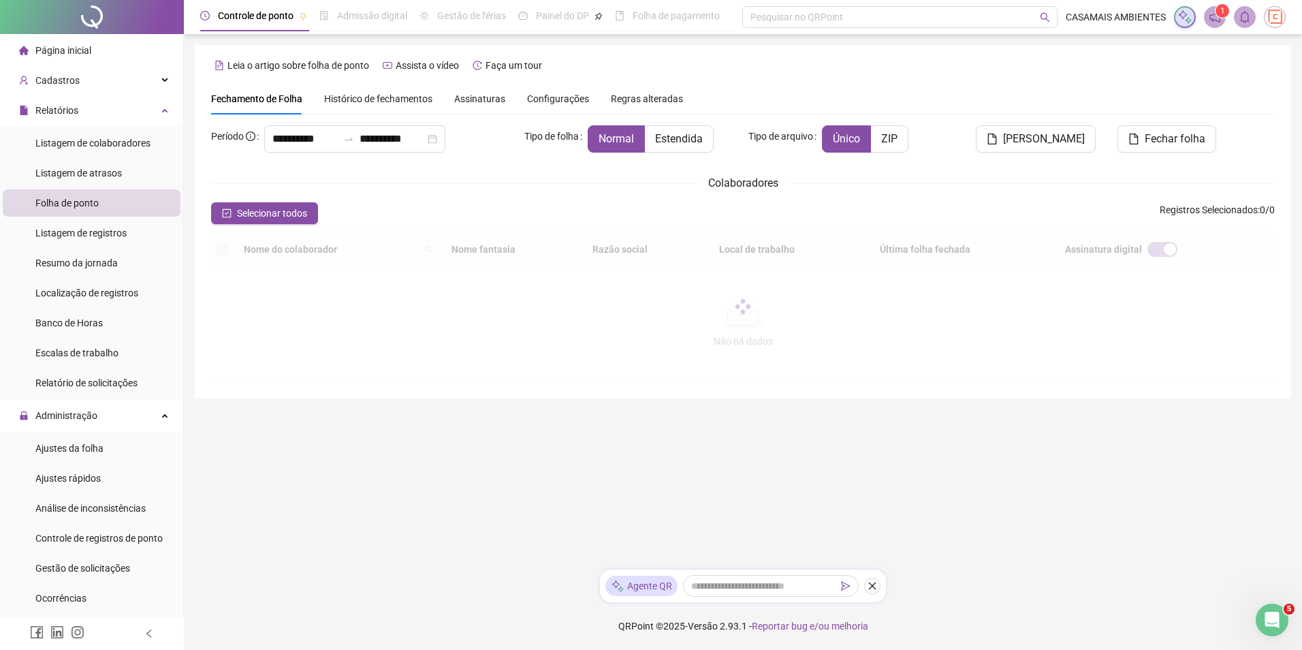
type input "**********"
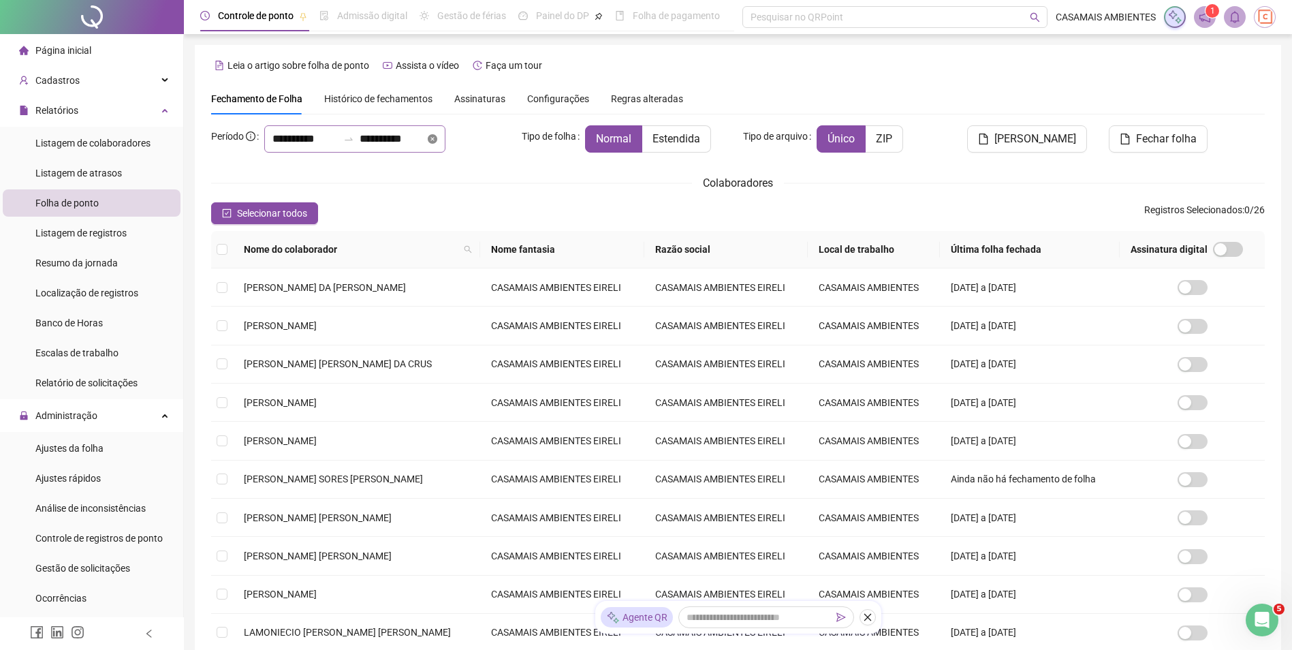
click at [437, 141] on icon "close-circle" at bounding box center [433, 139] width 10 height 10
click at [445, 139] on div at bounding box center [354, 138] width 181 height 27
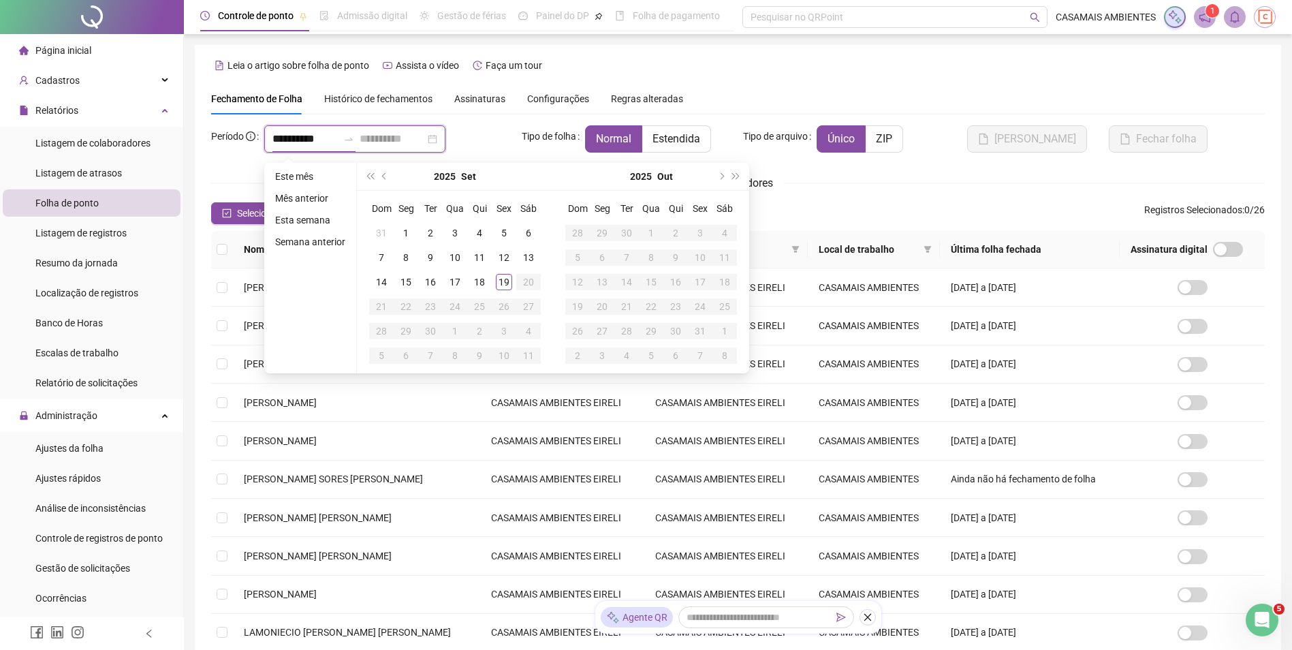
type input "**********"
click at [383, 178] on span "prev-year" at bounding box center [385, 176] width 7 height 7
type input "**********"
click at [480, 306] on div "21" at bounding box center [479, 306] width 16 height 16
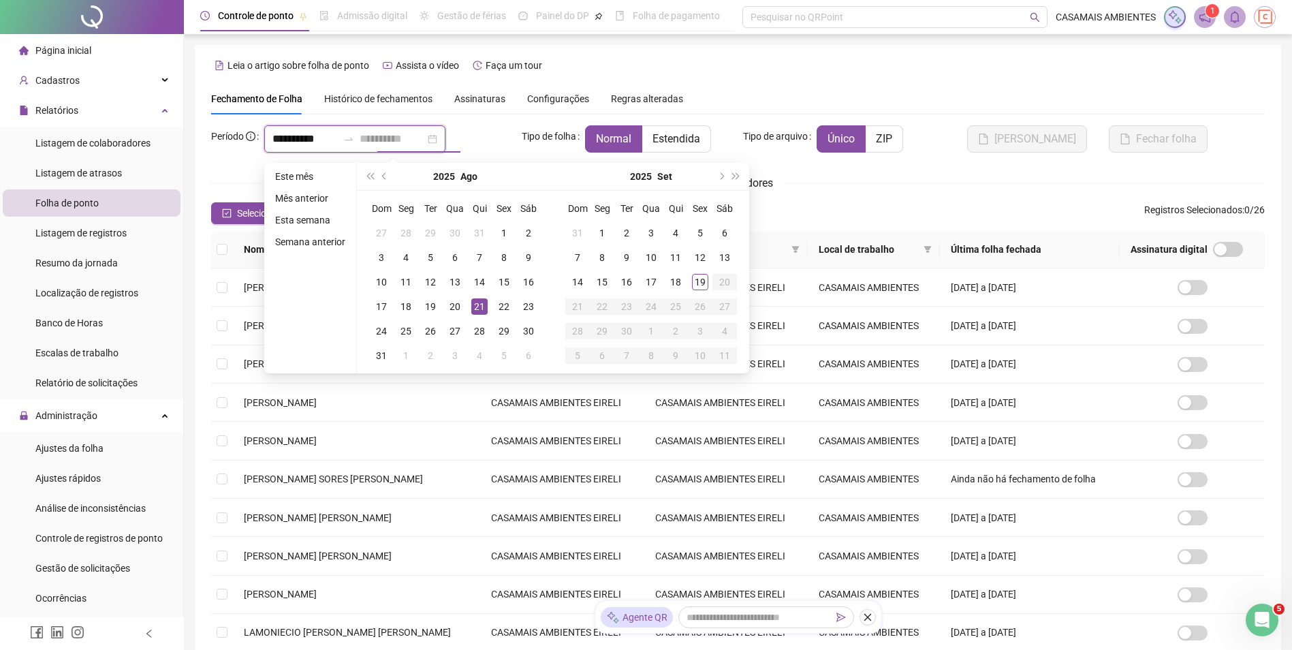
type input "**********"
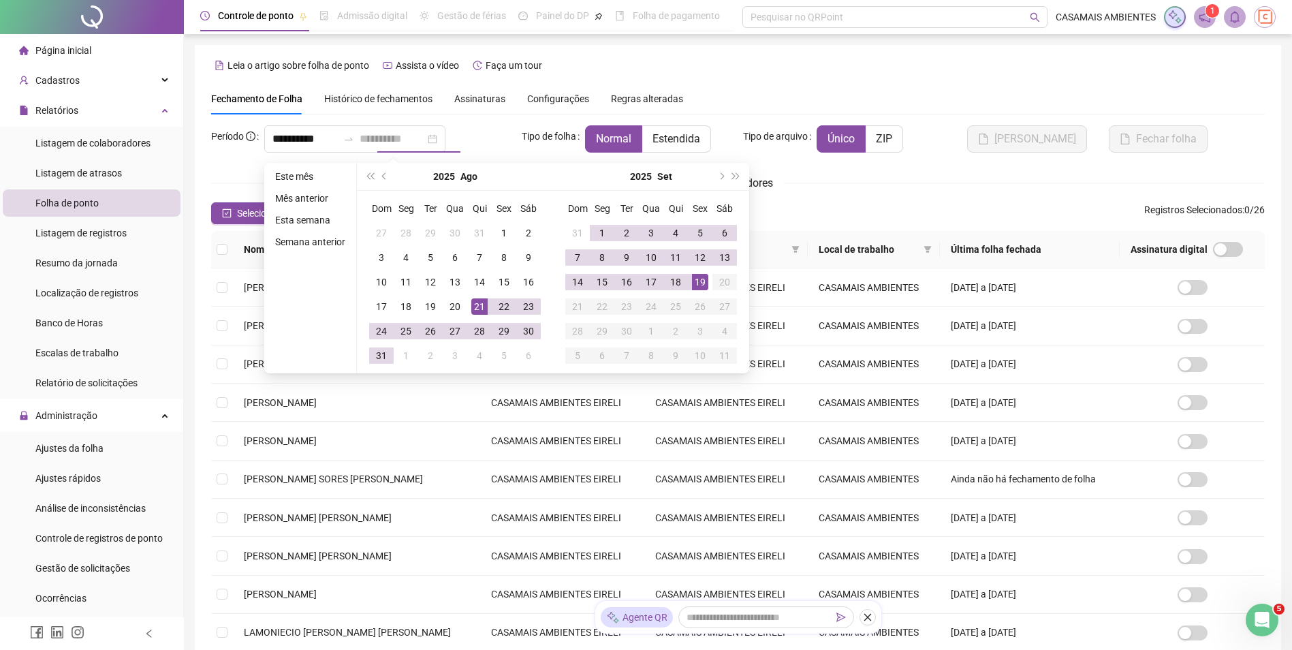
click at [693, 284] on div "19" at bounding box center [700, 282] width 16 height 16
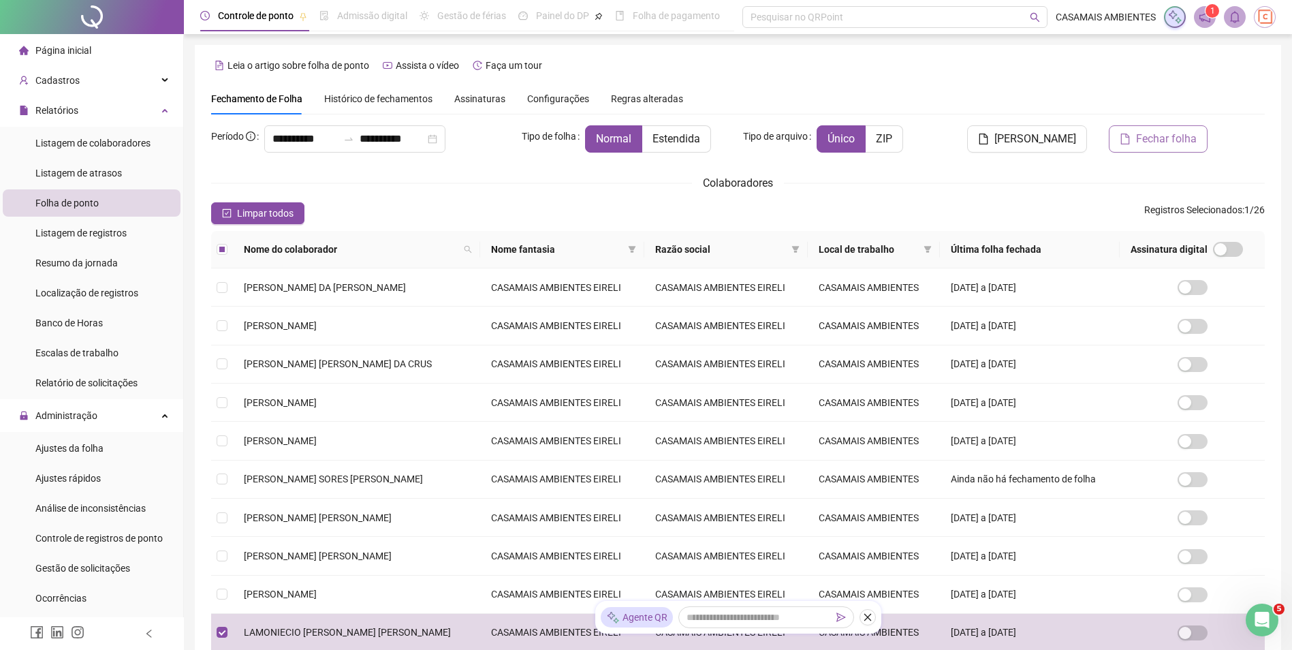
click at [1134, 140] on button "Fechar folha" at bounding box center [1157, 138] width 99 height 27
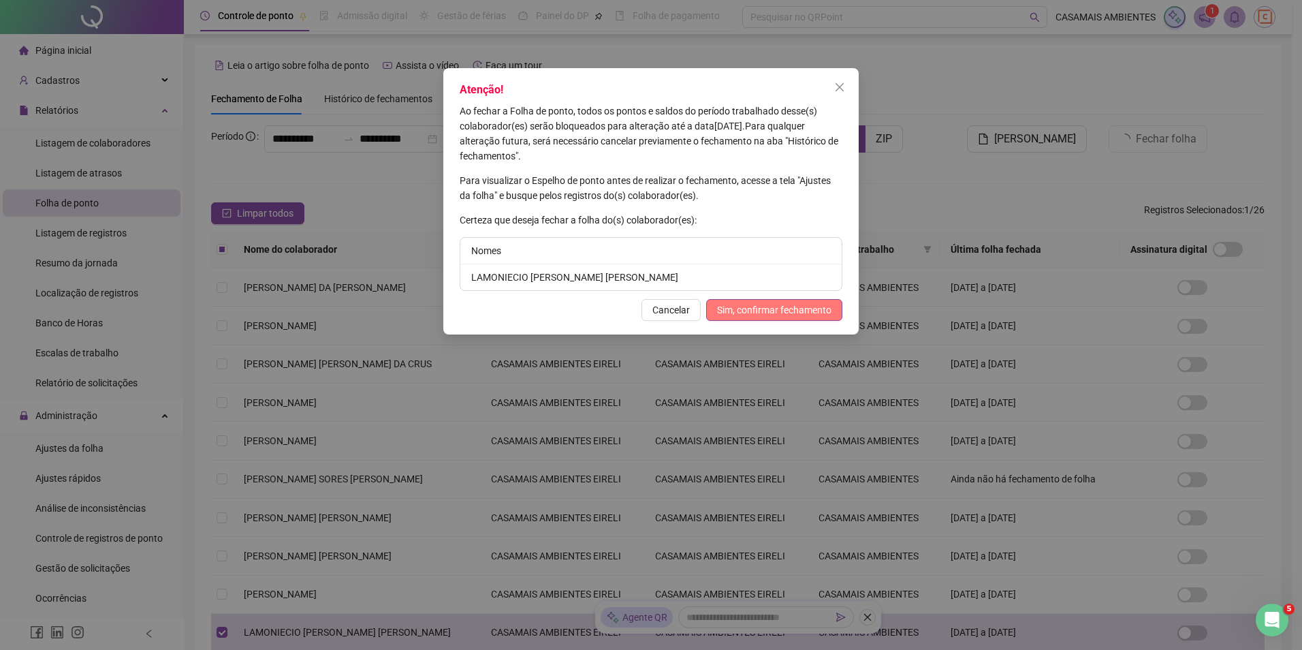
click at [733, 312] on span "Sim, confirmar fechamento" at bounding box center [774, 309] width 114 height 15
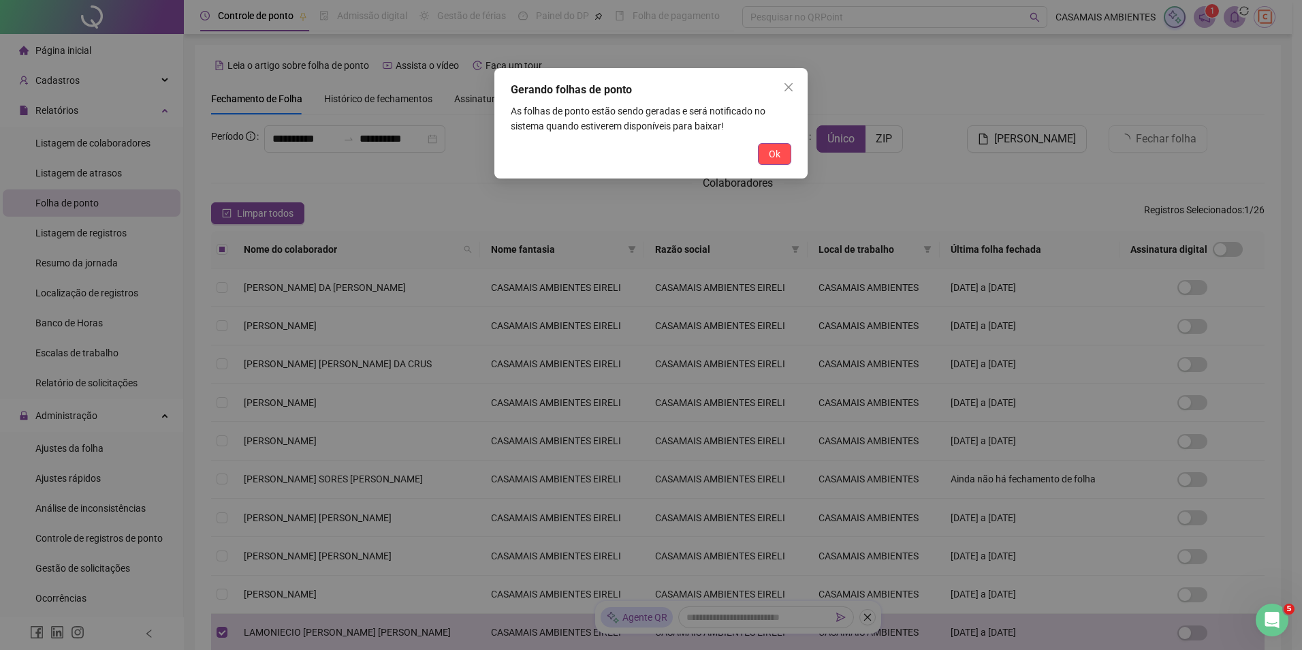
click at [769, 160] on span "Ok" at bounding box center [775, 153] width 12 height 15
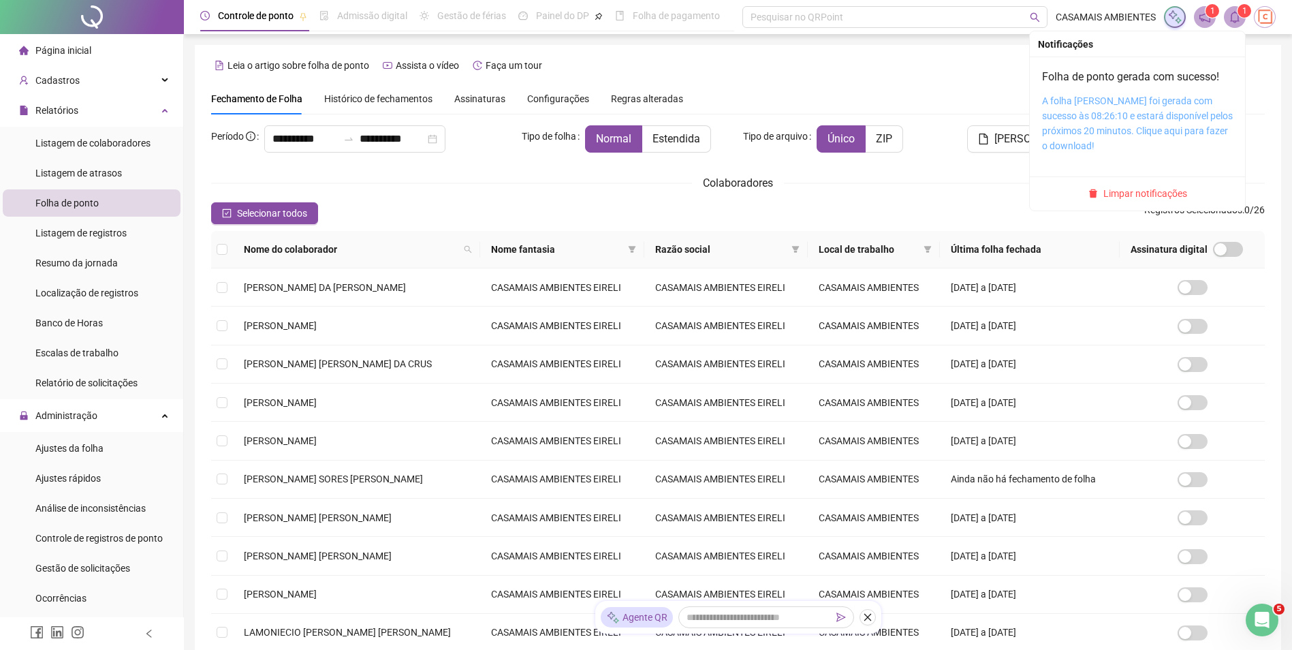
click at [1130, 113] on link "A folha [PERSON_NAME] foi gerada com sucesso às 08:26:10 e estará disponível pe…" at bounding box center [1137, 123] width 191 height 56
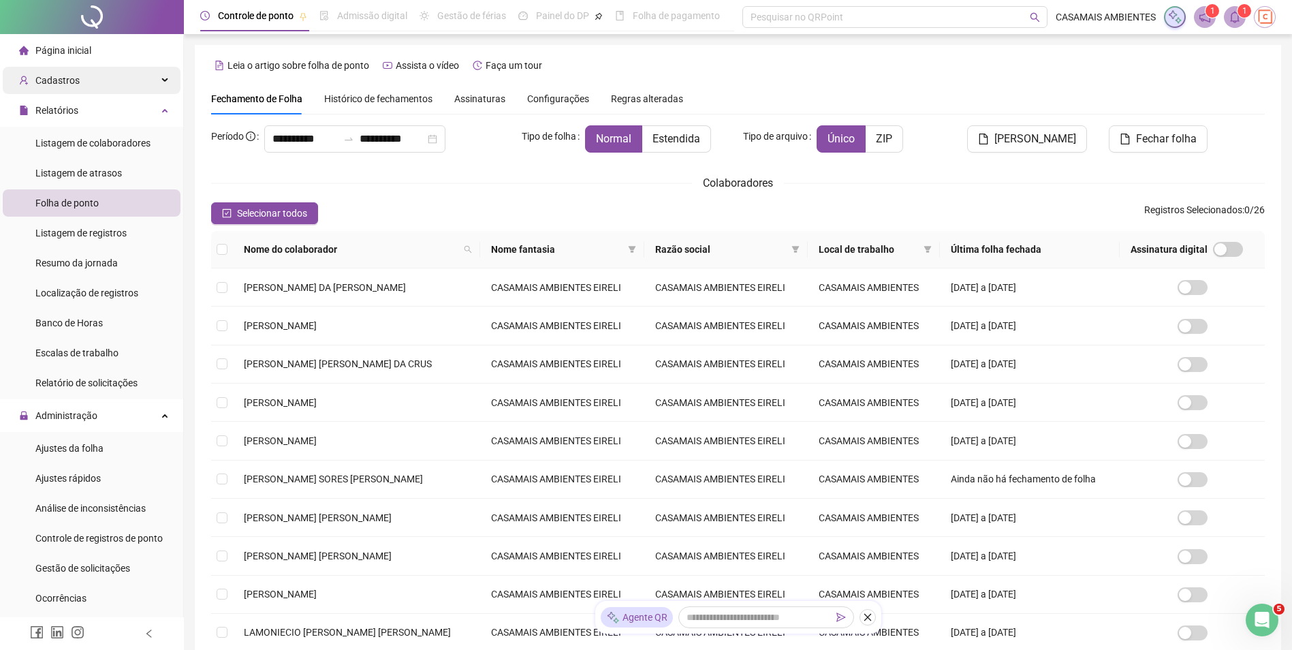
click at [97, 82] on div "Cadastros" at bounding box center [92, 80] width 178 height 27
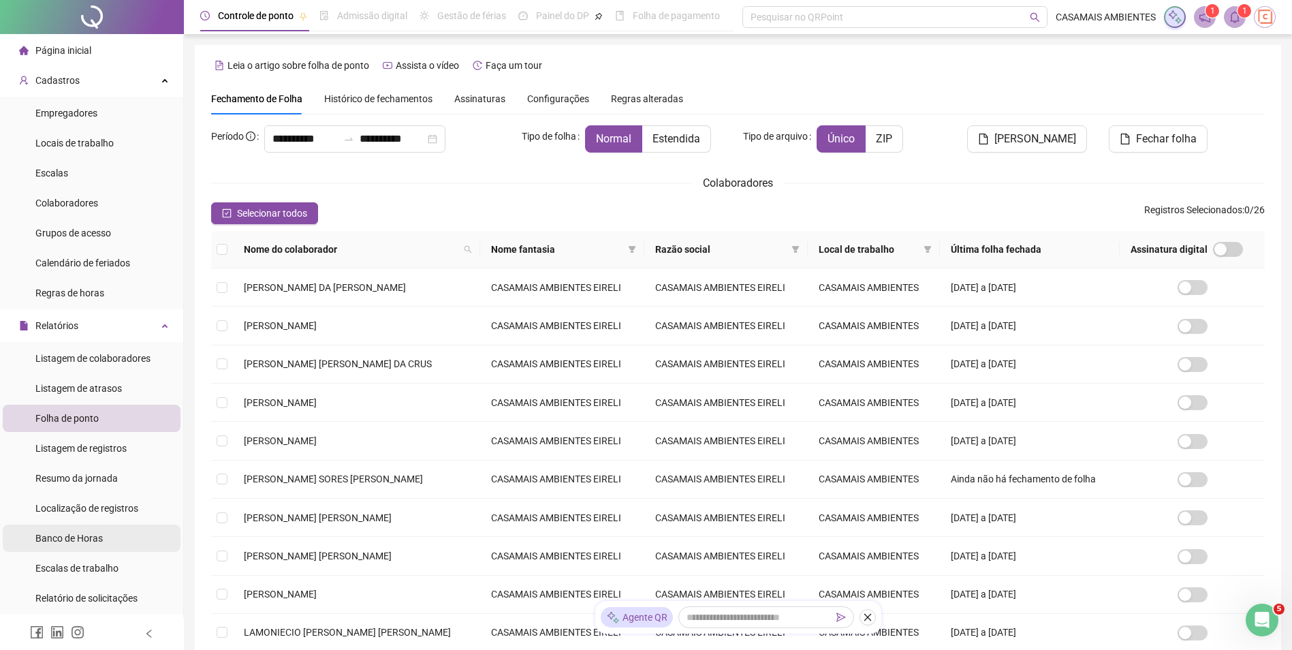
click at [78, 539] on span "Banco de Horas" at bounding box center [68, 537] width 67 height 11
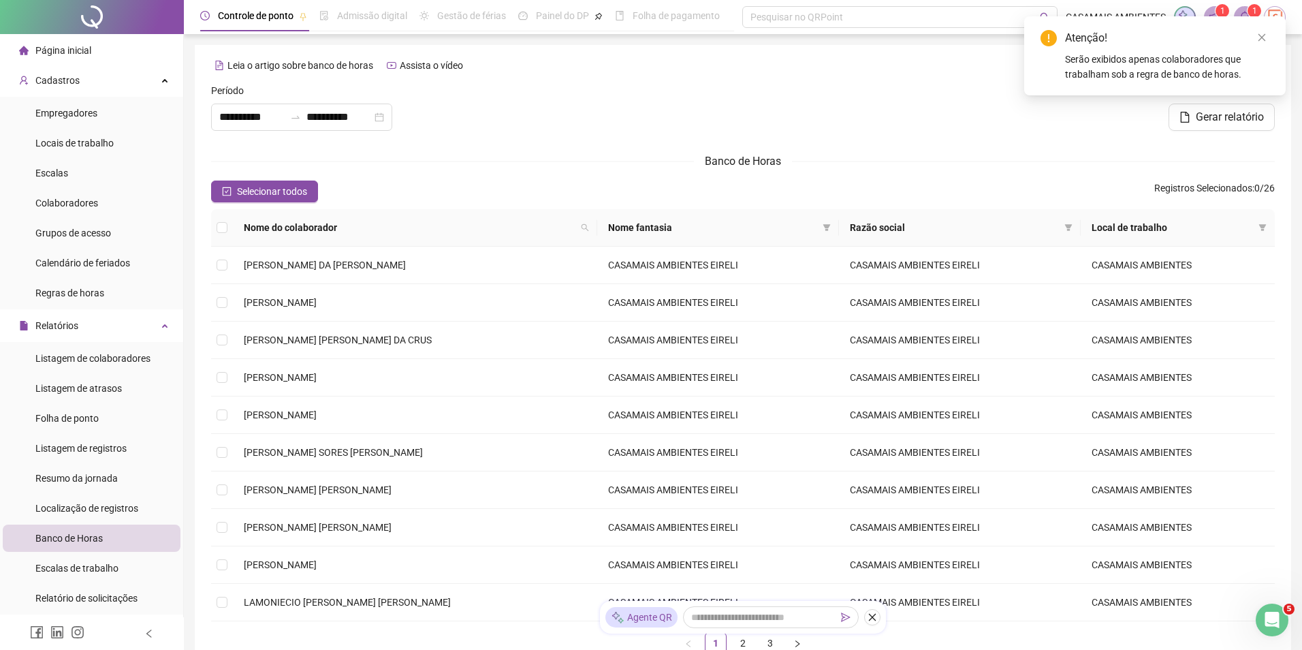
type input "**********"
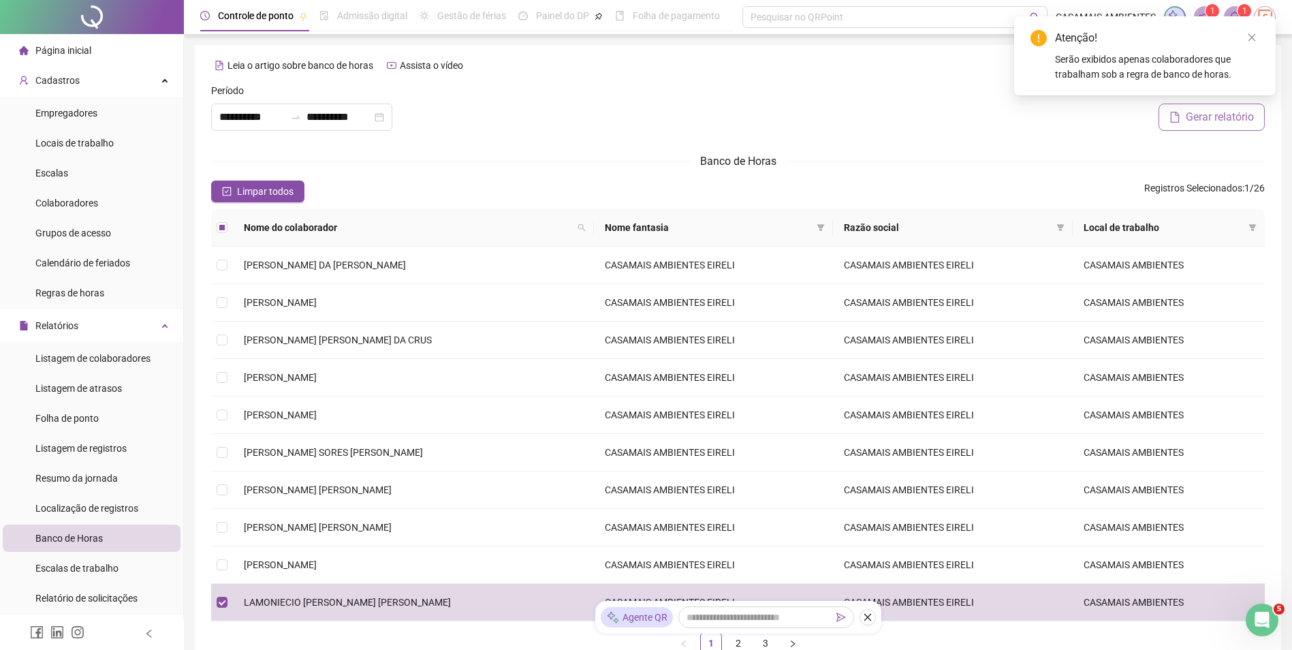
click at [1204, 116] on span "Gerar relatório" at bounding box center [1219, 117] width 68 height 16
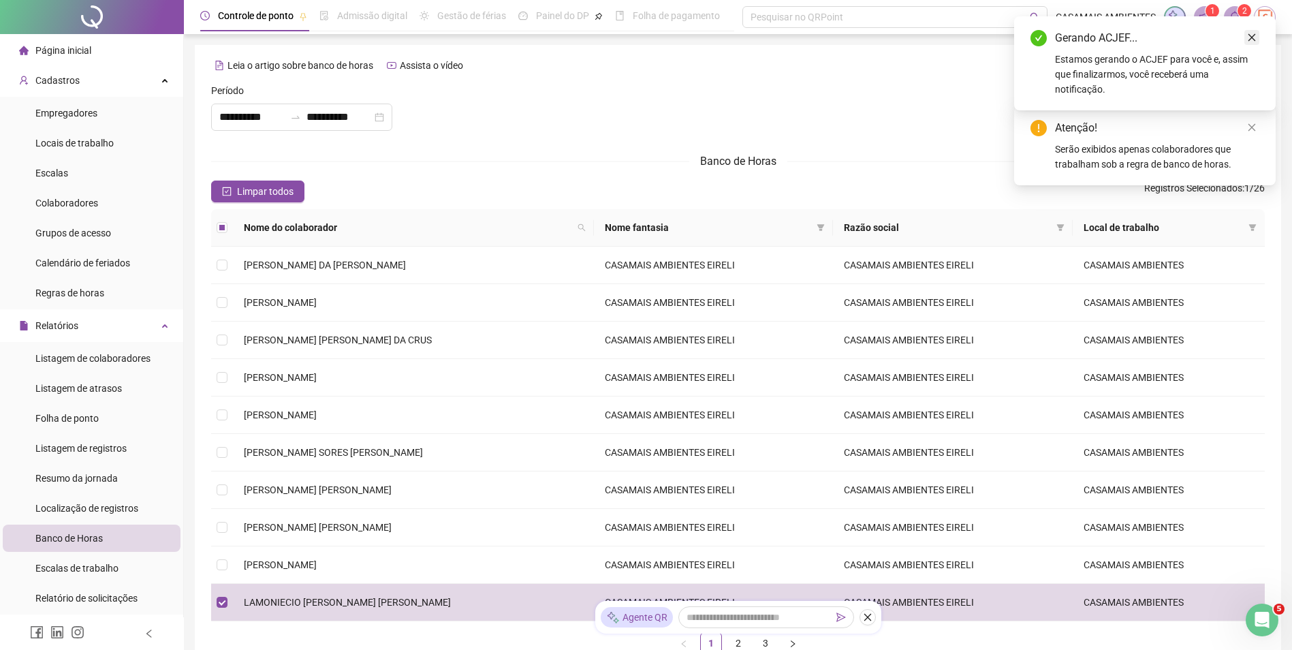
click at [1251, 40] on icon "close" at bounding box center [1252, 38] width 10 height 10
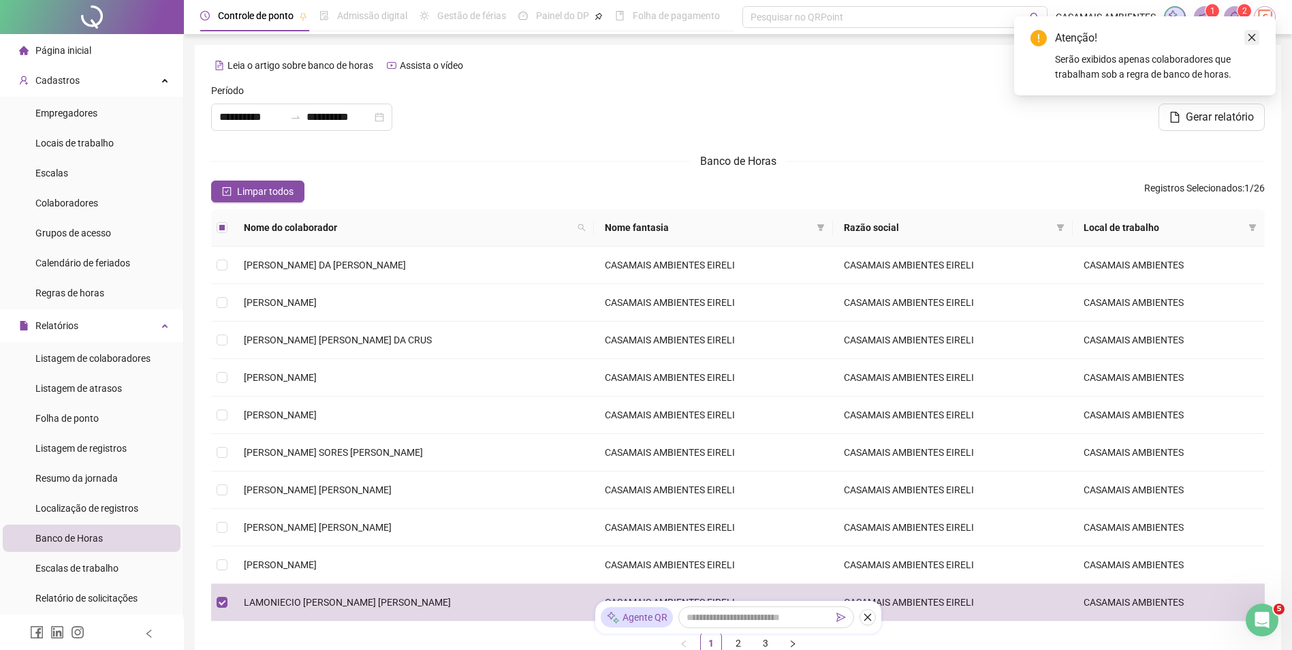
click at [1250, 37] on icon "close" at bounding box center [1252, 38] width 10 height 10
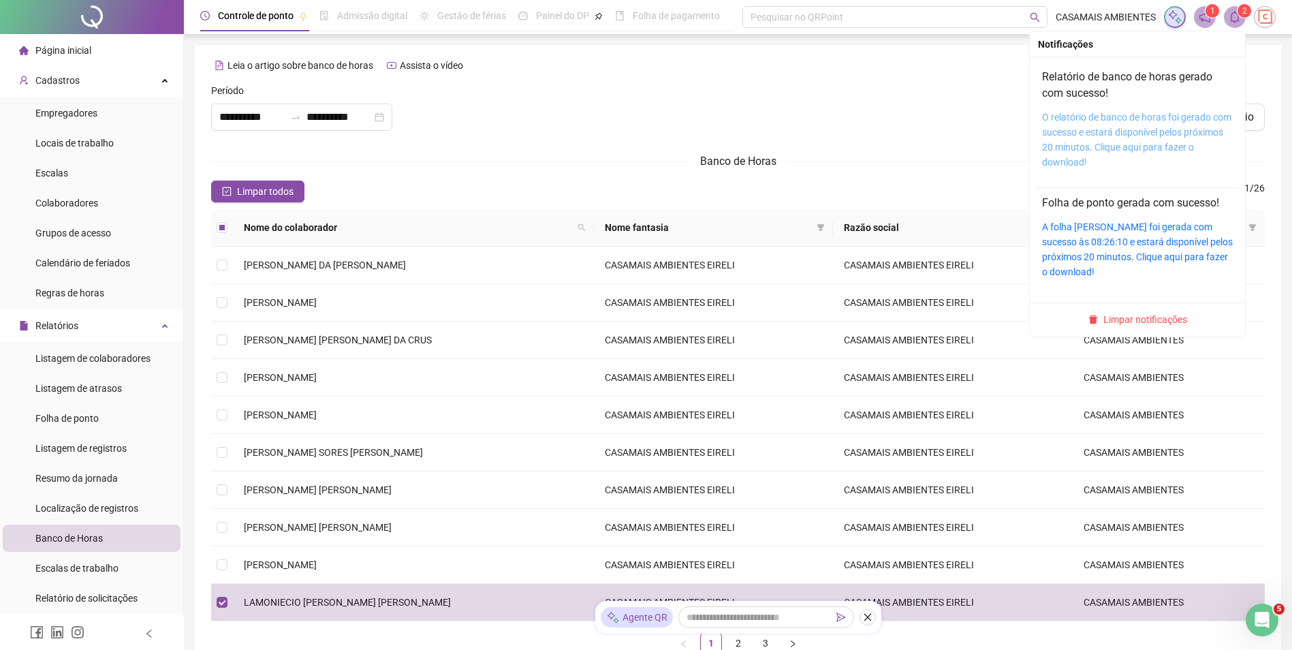
click at [1134, 121] on link "O relatório de banco de horas foi gerado com sucesso e estará disponível pelos …" at bounding box center [1136, 140] width 189 height 56
